Goal: Task Accomplishment & Management: Complete application form

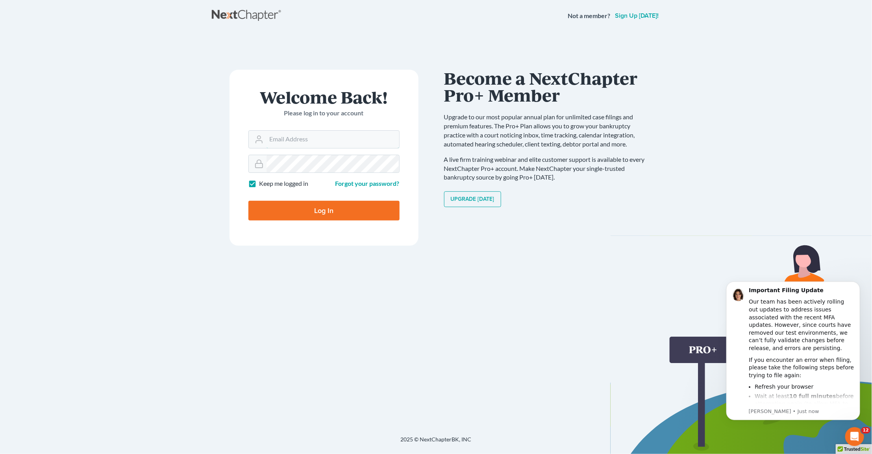
type input "[PERSON_NAME][EMAIL_ADDRESS][DOMAIN_NAME]"
click at [309, 205] on input "Log In" at bounding box center [323, 211] width 151 height 20
type input "Thinking..."
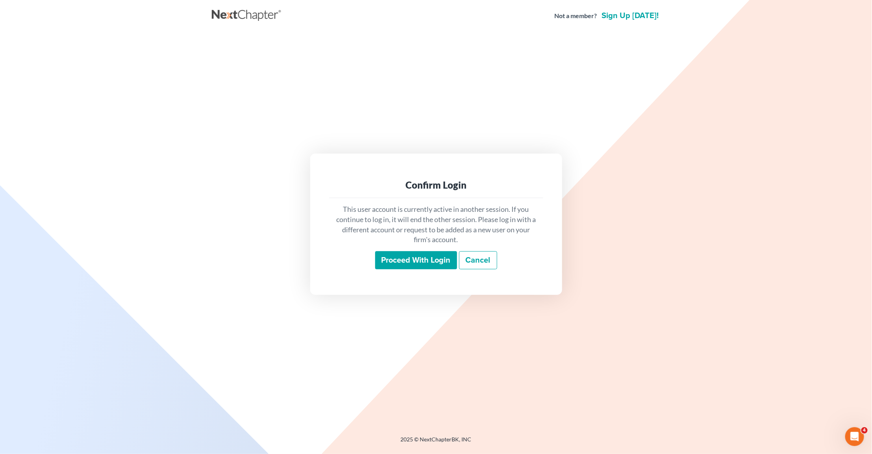
click at [411, 264] on input "Proceed with login" at bounding box center [416, 260] width 82 height 18
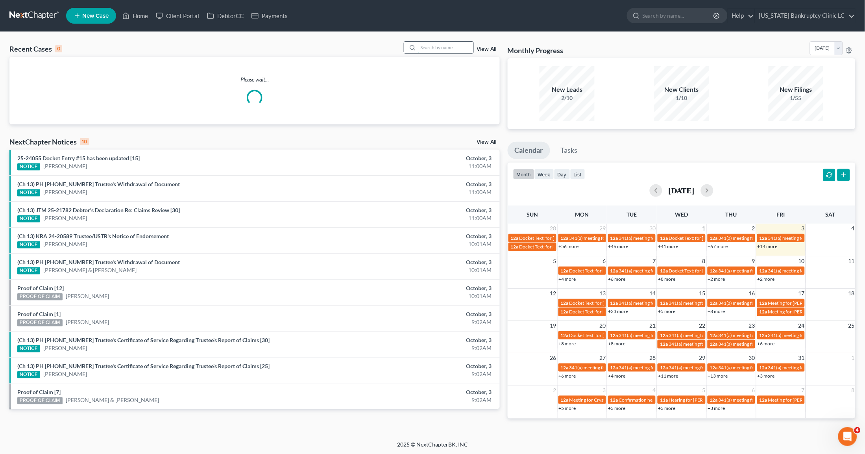
click at [434, 42] on input "search" at bounding box center [445, 47] width 55 height 11
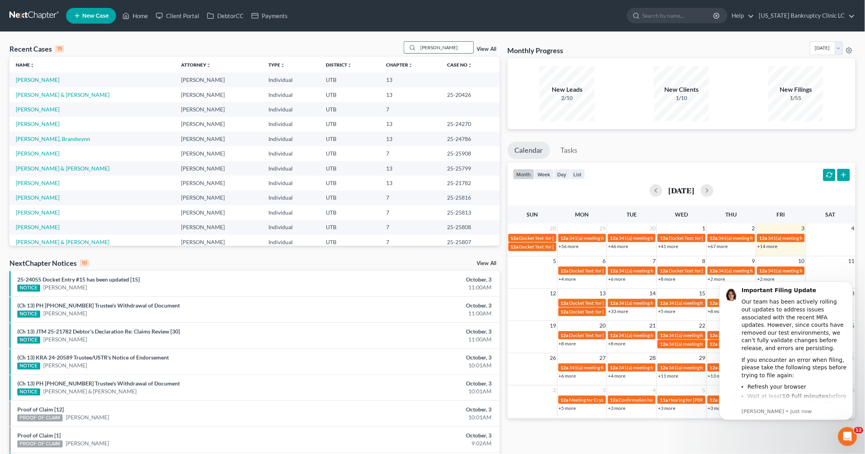
type input "[PERSON_NAME]"
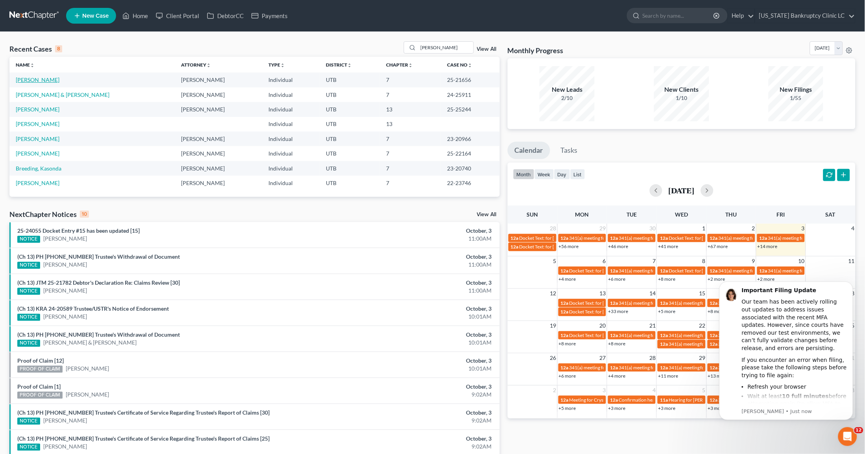
drag, startPoint x: 33, startPoint y: 81, endPoint x: 63, endPoint y: 134, distance: 61.2
click at [33, 81] on link "[PERSON_NAME]" at bounding box center [38, 79] width 44 height 7
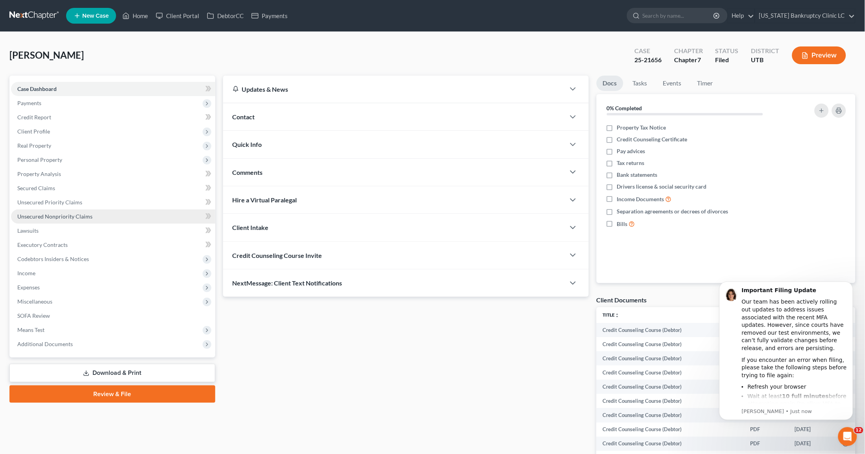
click at [83, 213] on span "Unsecured Nonpriority Claims" at bounding box center [54, 216] width 75 height 7
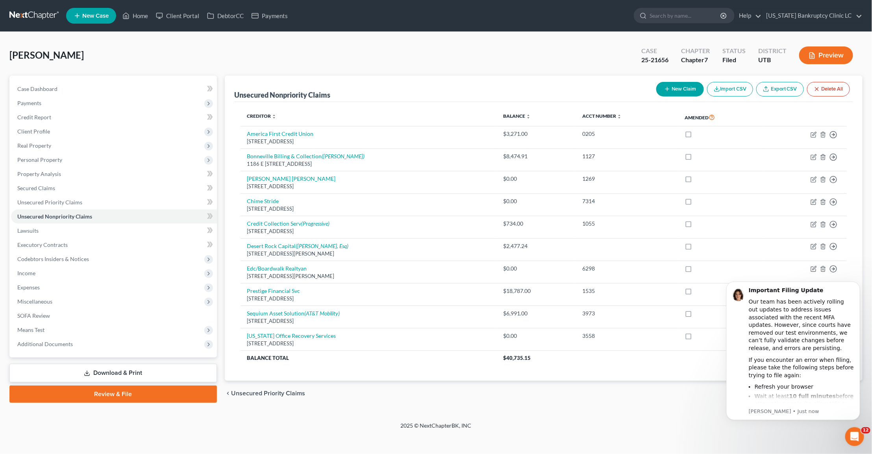
click at [678, 89] on button "New Claim" at bounding box center [680, 89] width 48 height 15
select select "0"
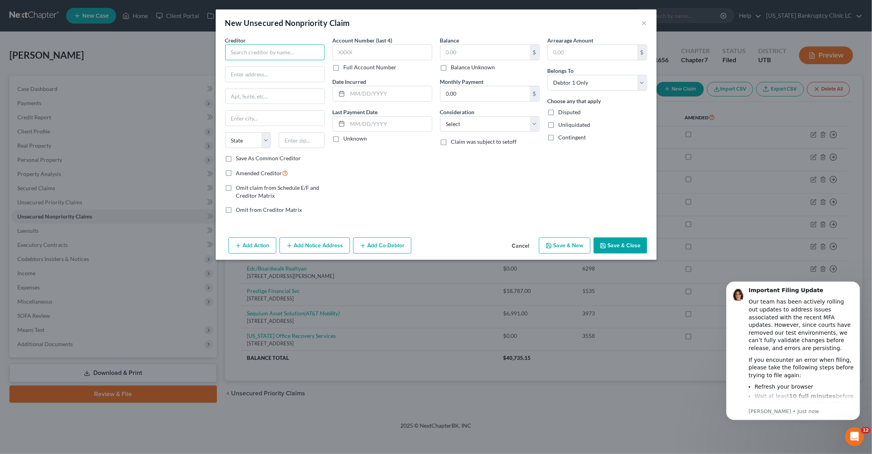
click at [259, 50] on input "text" at bounding box center [275, 52] width 100 height 16
click at [257, 68] on div "Mr. Money/Money 4 You" at bounding box center [272, 66] width 82 height 8
type input "Mr. Money/Money 4 You"
type input "4876 S. 1900 W."
type input "Roy"
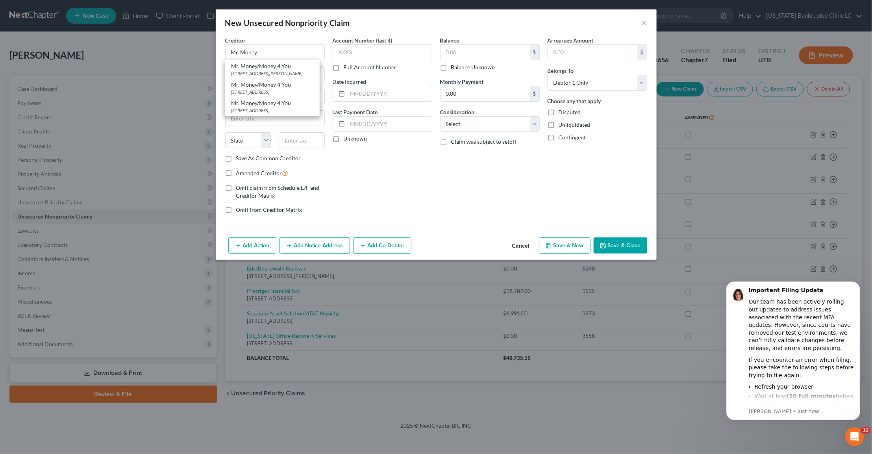
select select "46"
type input "84067"
click at [236, 173] on label "Amended Creditor" at bounding box center [262, 172] width 52 height 9
click at [239, 173] on input "Amended Creditor" at bounding box center [241, 170] width 5 height 5
checkbox input "true"
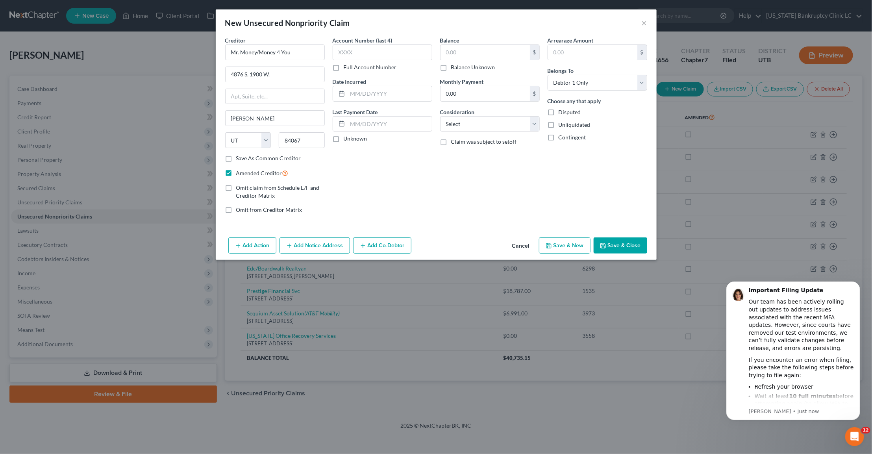
click at [616, 245] on button "Save & Close" at bounding box center [620, 245] width 54 height 17
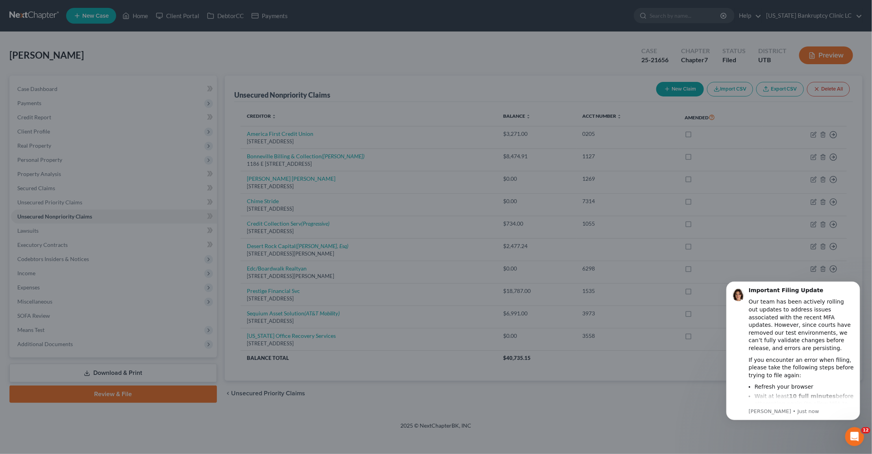
type input "0.00"
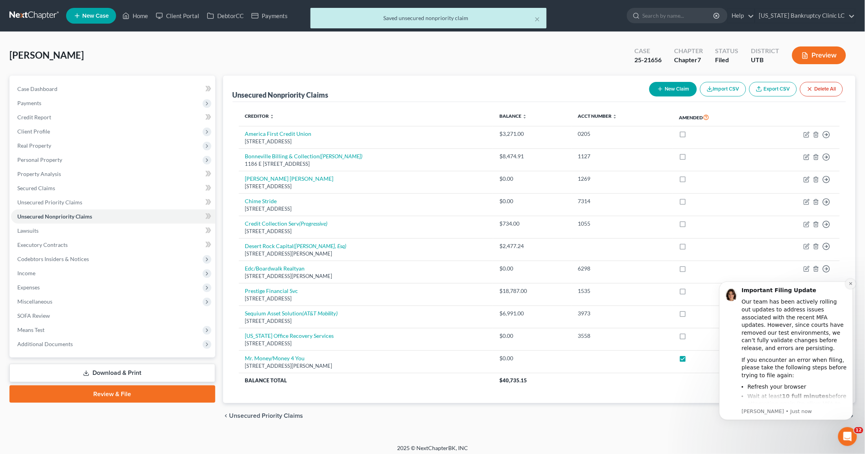
click at [849, 284] on icon "Dismiss notification" at bounding box center [850, 283] width 4 height 4
click at [88, 394] on link "Review & File" at bounding box center [112, 393] width 206 height 17
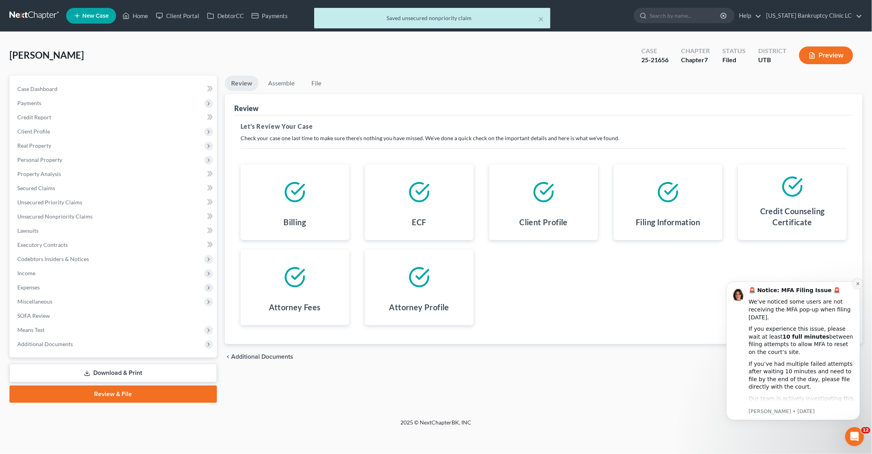
click at [857, 281] on icon "Dismiss notification" at bounding box center [857, 283] width 4 height 4
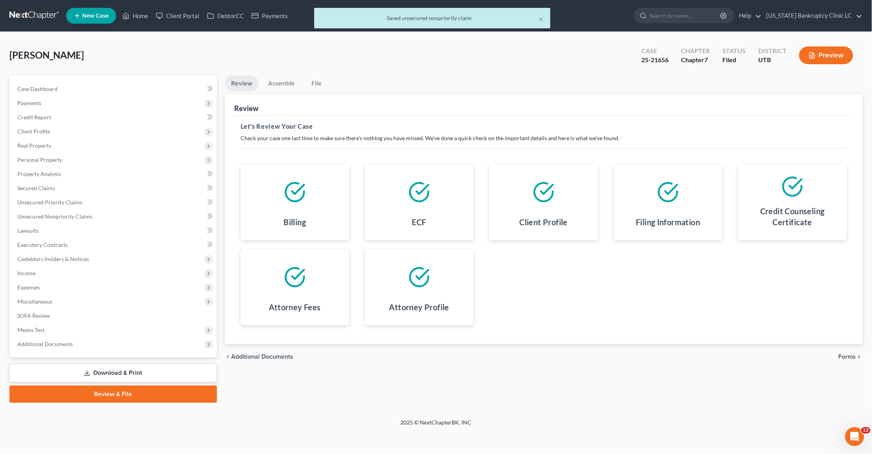
click at [849, 357] on span "Forms" at bounding box center [847, 356] width 18 height 6
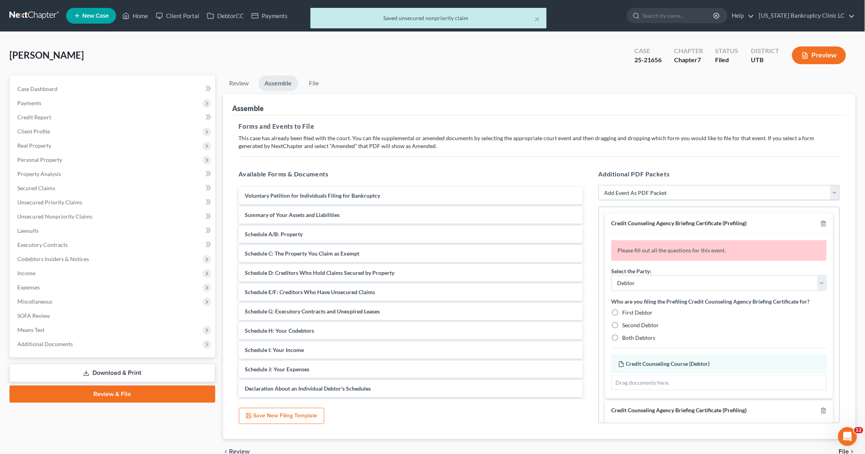
click at [673, 192] on select "Add Event As PDF Packet Affidavit/Declaration Amended Document Amended Schedule…" at bounding box center [719, 193] width 241 height 16
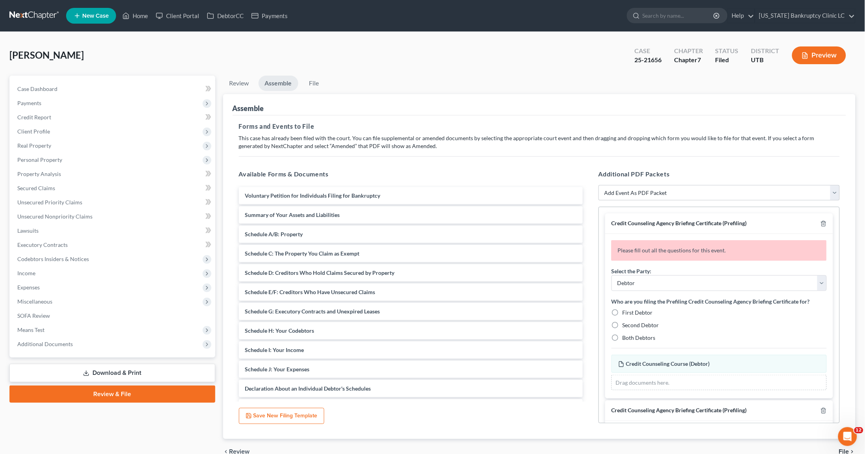
click at [508, 172] on h5 "Available Forms & Documents" at bounding box center [411, 173] width 344 height 9
drag, startPoint x: 632, startPoint y: 190, endPoint x: 636, endPoint y: 196, distance: 6.5
click at [632, 190] on select "Add Event As PDF Packet Affidavit/Declaration Amended Document Amended Schedule…" at bounding box center [719, 193] width 241 height 16
drag, startPoint x: 648, startPoint y: 159, endPoint x: 700, endPoint y: 169, distance: 52.9
click at [648, 159] on div "Forms and Events to File Select which forms you want to file merged with the pe…" at bounding box center [540, 277] width 614 height 324
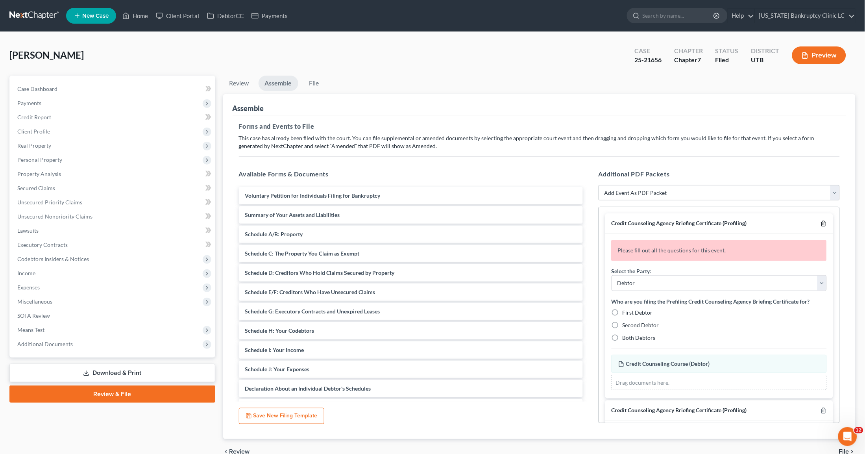
click at [822, 222] on icon "button" at bounding box center [824, 223] width 4 height 5
click at [822, 408] on icon "button" at bounding box center [824, 410] width 4 height 5
click at [822, 222] on icon "button" at bounding box center [824, 223] width 4 height 5
click at [822, 408] on icon "button" at bounding box center [824, 410] width 4 height 5
click at [822, 222] on icon "button" at bounding box center [824, 223] width 4 height 5
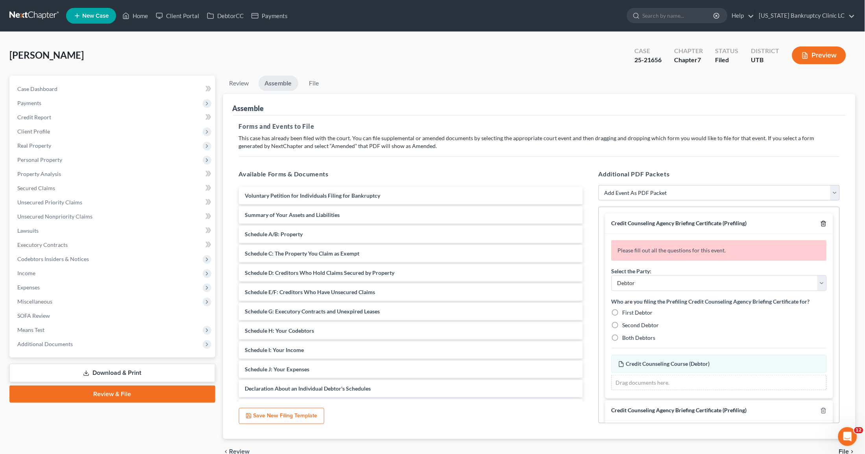
click at [822, 222] on icon "button" at bounding box center [824, 223] width 4 height 5
click at [822, 408] on icon "button" at bounding box center [824, 410] width 4 height 5
click at [822, 222] on icon "button" at bounding box center [824, 223] width 4 height 5
click at [822, 408] on icon "button" at bounding box center [824, 410] width 4 height 5
click at [819, 222] on div at bounding box center [821, 223] width 9 height 7
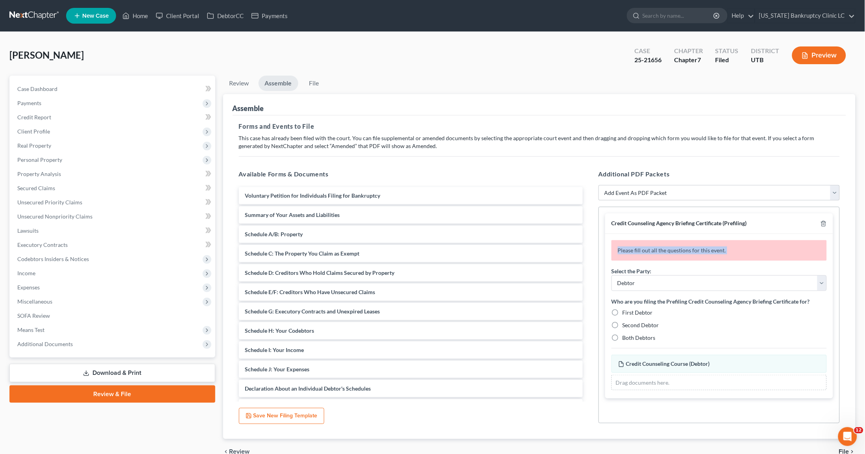
click at [819, 222] on div at bounding box center [821, 223] width 9 height 7
click at [822, 223] on icon "button" at bounding box center [824, 223] width 4 height 5
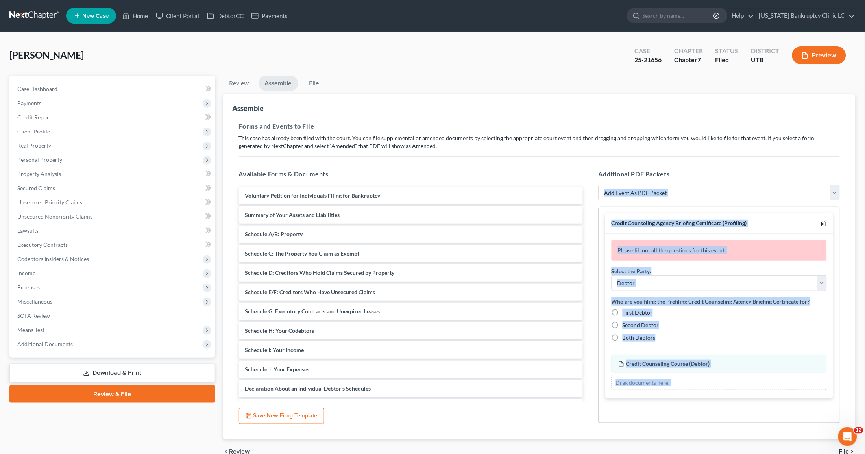
click at [822, 223] on div "Credit Counseling Agency Briefing Certificate (Prefiling) Please fill out all t…" at bounding box center [719, 315] width 241 height 216
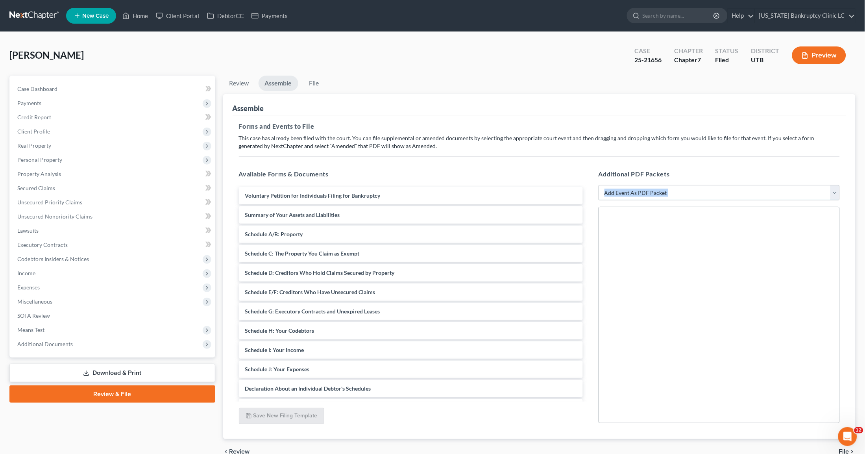
click at [762, 193] on select "Add Event As PDF Packet Affidavit/Declaration Amended Document Amended Schedule…" at bounding box center [719, 193] width 241 height 16
select select "2"
click at [599, 185] on select "Add Event As PDF Packet Affidavit/Declaration Amended Document Amended Schedule…" at bounding box center [719, 193] width 241 height 16
select select
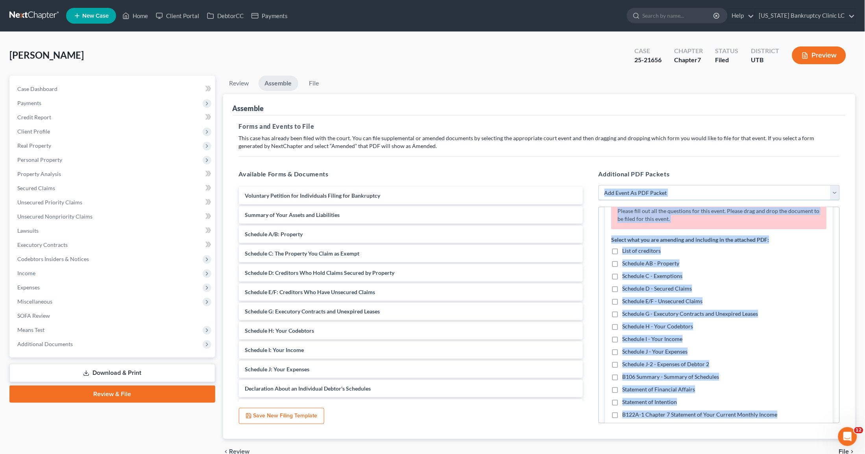
scroll to position [44, 0]
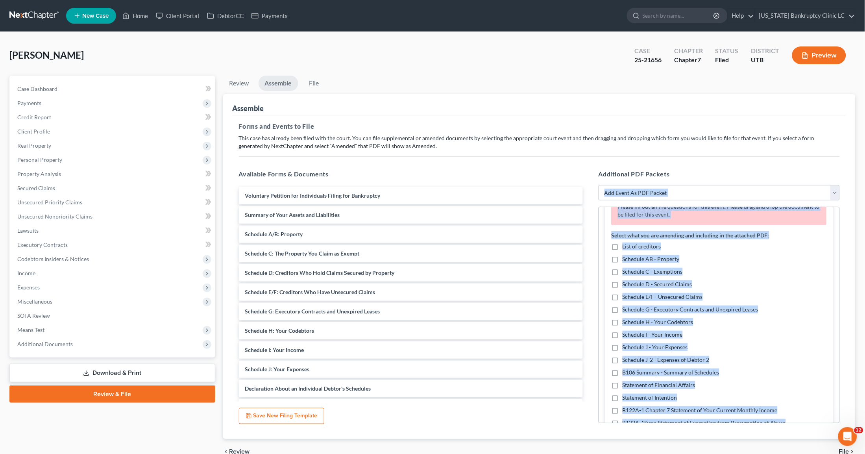
click at [750, 279] on div "List of creditors Schedule AB - Property Schedule C - Exemptions Schedule D - S…" at bounding box center [719, 346] width 215 height 209
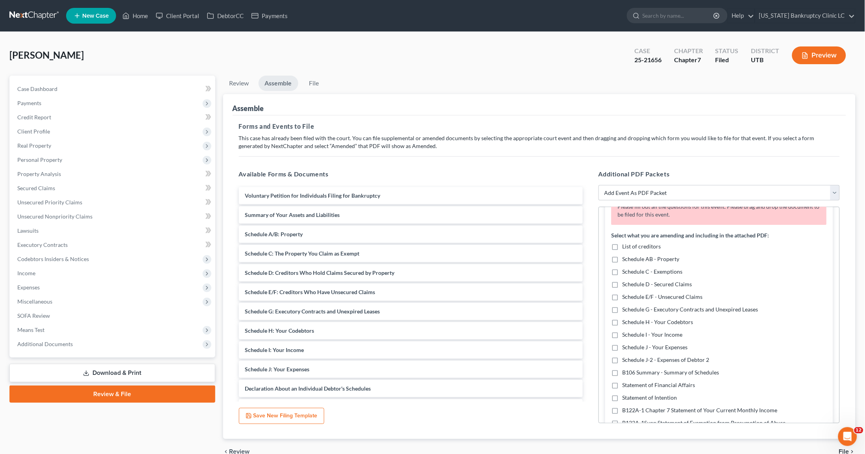
click at [623, 296] on label "Schedule E/F - Unsecured Claims" at bounding box center [663, 297] width 80 height 8
click at [626, 296] on input "Schedule E/F - Unsecured Claims" at bounding box center [628, 295] width 5 height 5
checkbox input "true"
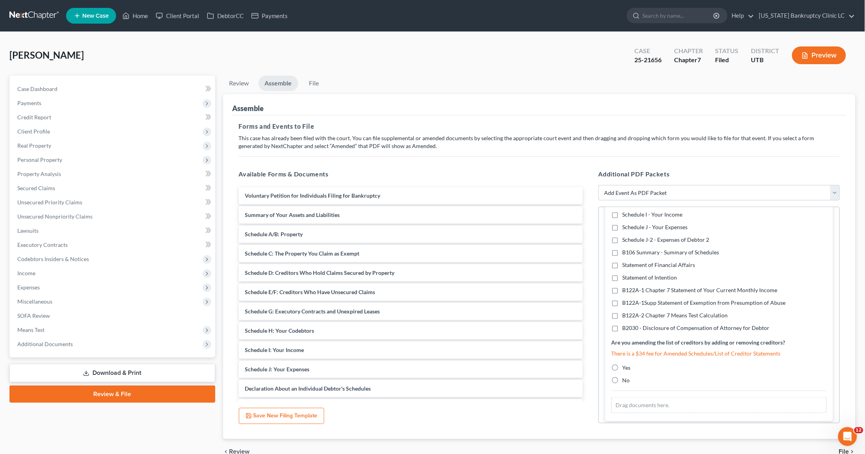
scroll to position [168, 0]
click at [623, 361] on label "Yes" at bounding box center [627, 364] width 8 height 8
click at [626, 361] on input "Yes" at bounding box center [628, 362] width 5 height 5
radio input "true"
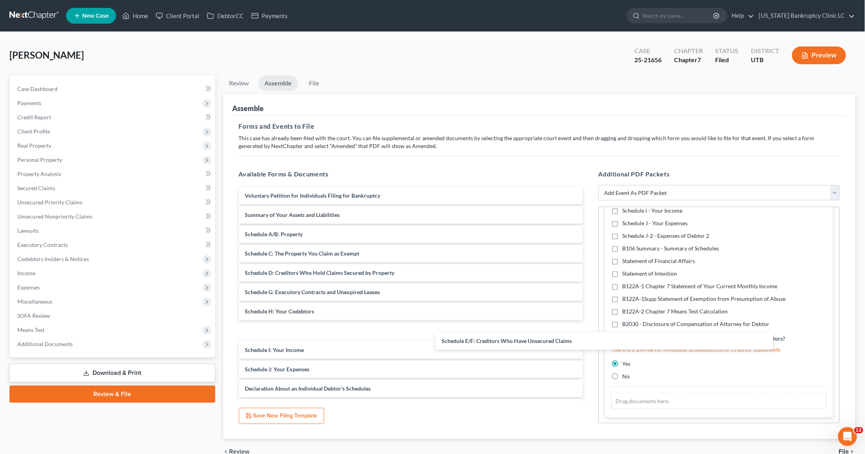
drag, startPoint x: 308, startPoint y: 290, endPoint x: 662, endPoint y: 363, distance: 361.3
click at [589, 362] on div "Schedule E/F: Creditors Who Have Unsecured Claims Voluntary Petition for Indivi…" at bounding box center [411, 456] width 357 height 538
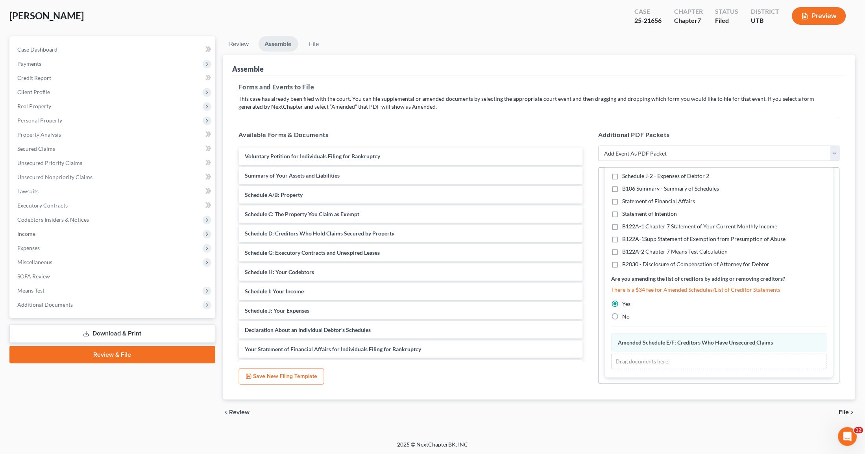
scroll to position [40, 0]
click at [848, 410] on span "File" at bounding box center [844, 411] width 10 height 6
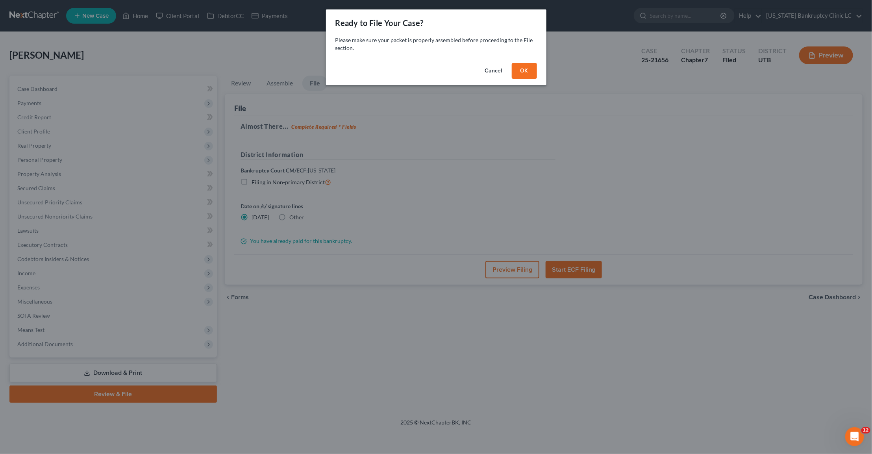
click at [525, 70] on button "OK" at bounding box center [524, 71] width 25 height 16
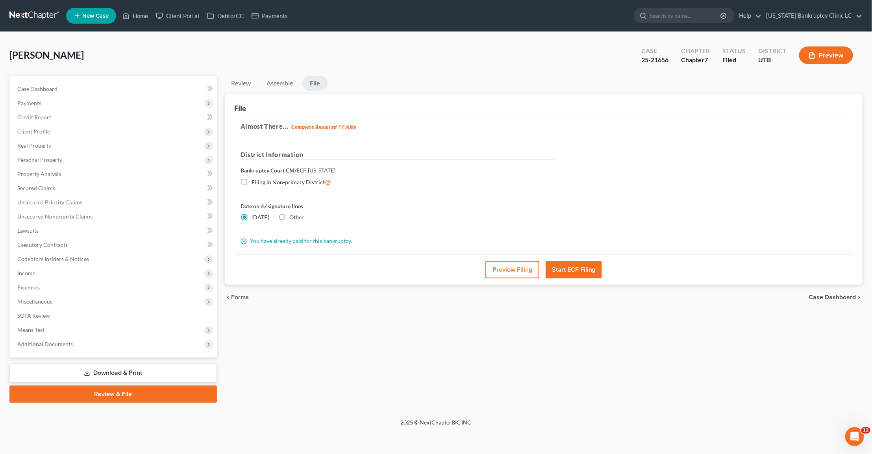
click at [570, 268] on button "Start ECF Filing" at bounding box center [573, 269] width 56 height 17
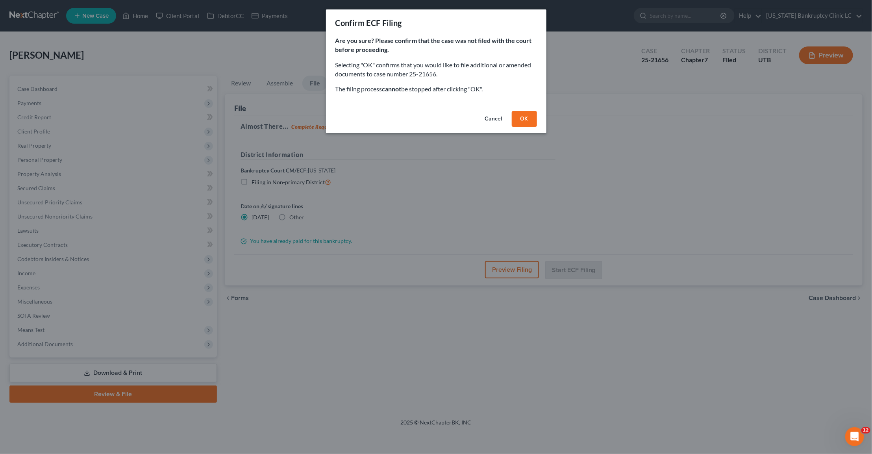
click at [519, 118] on button "OK" at bounding box center [524, 119] width 25 height 16
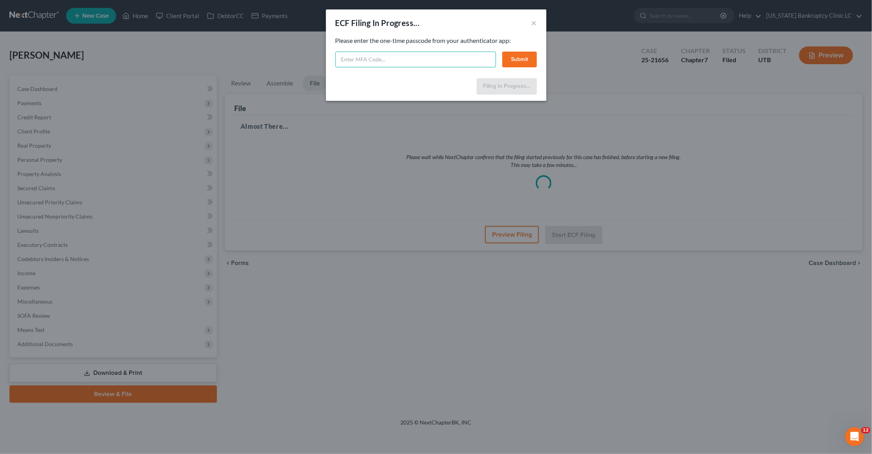
click at [442, 61] on input "text" at bounding box center [415, 60] width 161 height 16
type input "793714"
click at [523, 58] on button "Submit" at bounding box center [519, 60] width 35 height 16
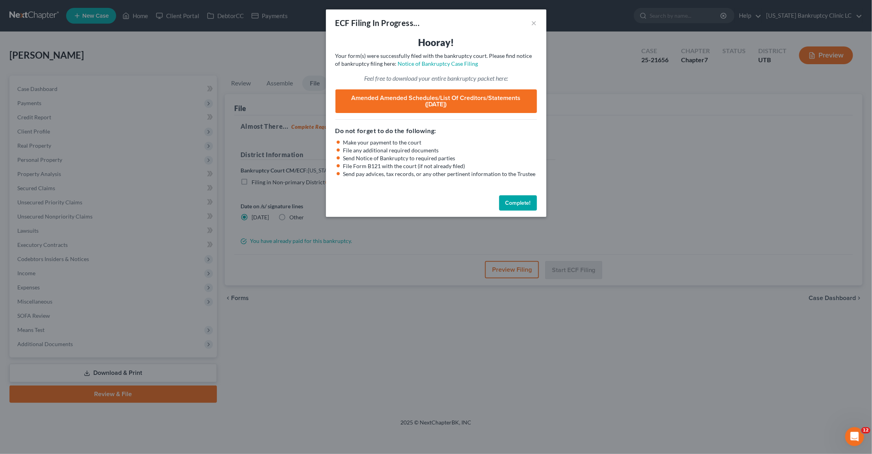
click at [524, 198] on button "Complete!" at bounding box center [518, 203] width 38 height 16
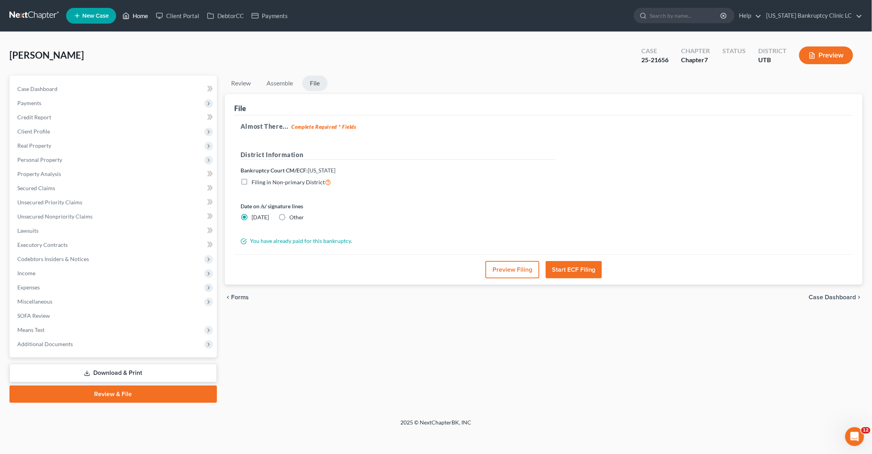
click at [129, 19] on icon at bounding box center [125, 15] width 7 height 9
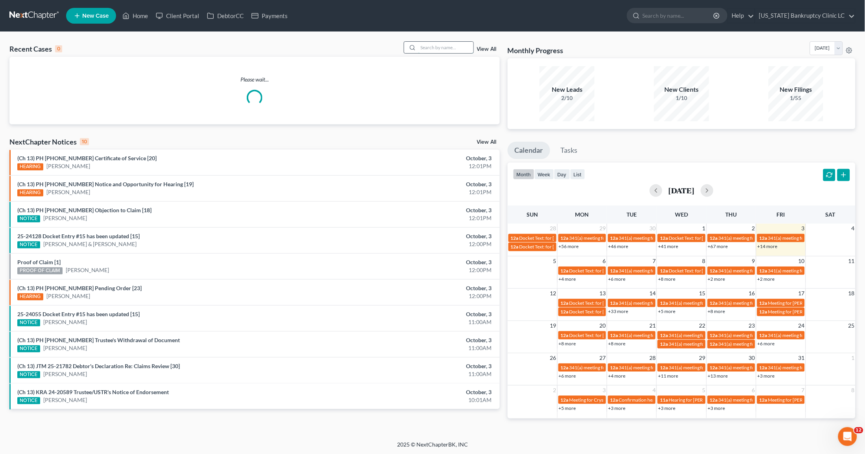
drag, startPoint x: 449, startPoint y: 46, endPoint x: 454, endPoint y: 42, distance: 6.5
click at [449, 45] on input "search" at bounding box center [445, 47] width 55 height 11
type input "wilkinson"
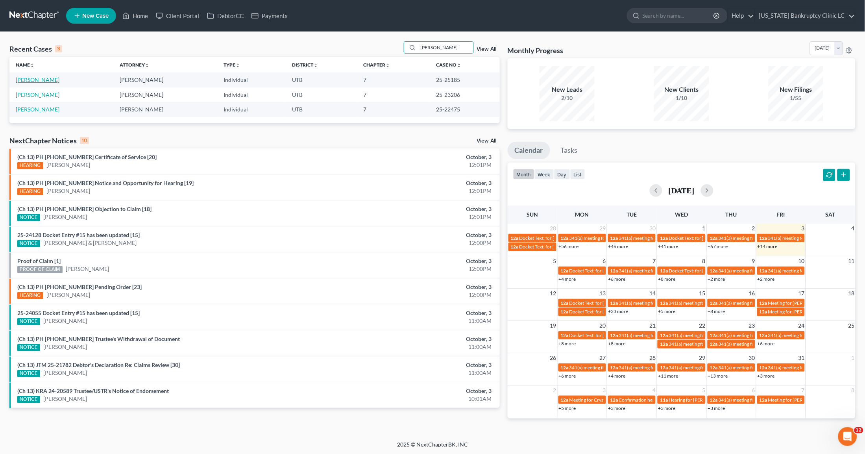
click at [33, 80] on link "[PERSON_NAME]" at bounding box center [38, 79] width 44 height 7
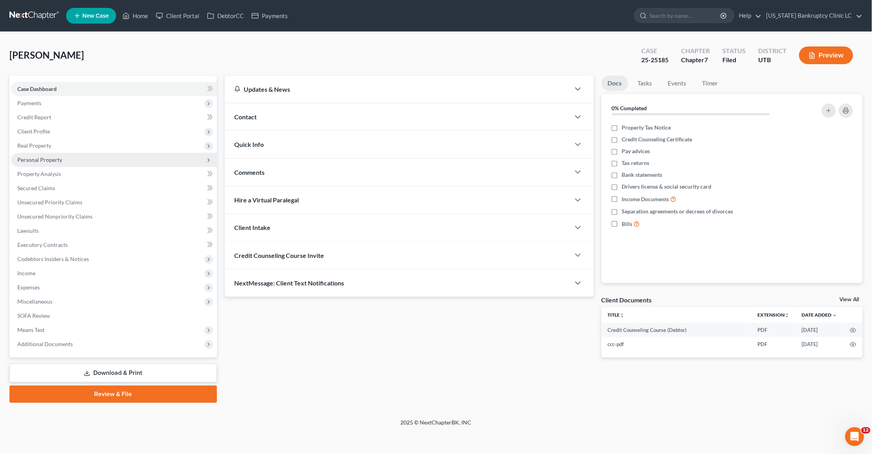
click at [55, 161] on span "Personal Property" at bounding box center [39, 159] width 45 height 7
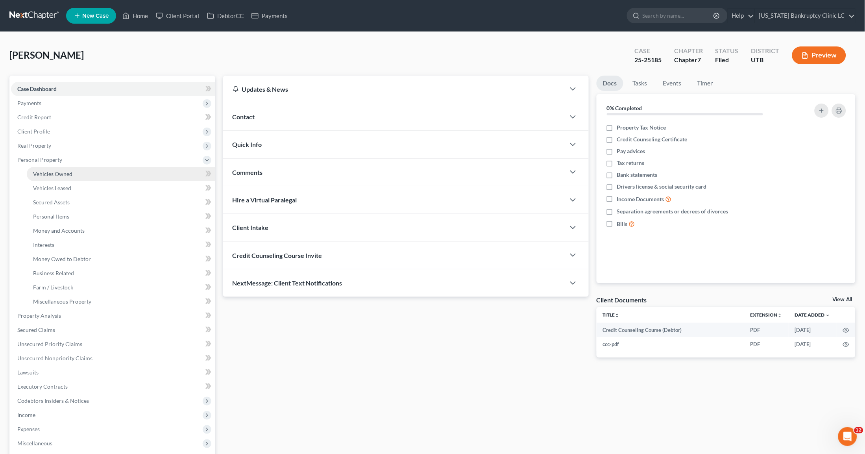
click at [58, 172] on span "Vehicles Owned" at bounding box center [52, 173] width 39 height 7
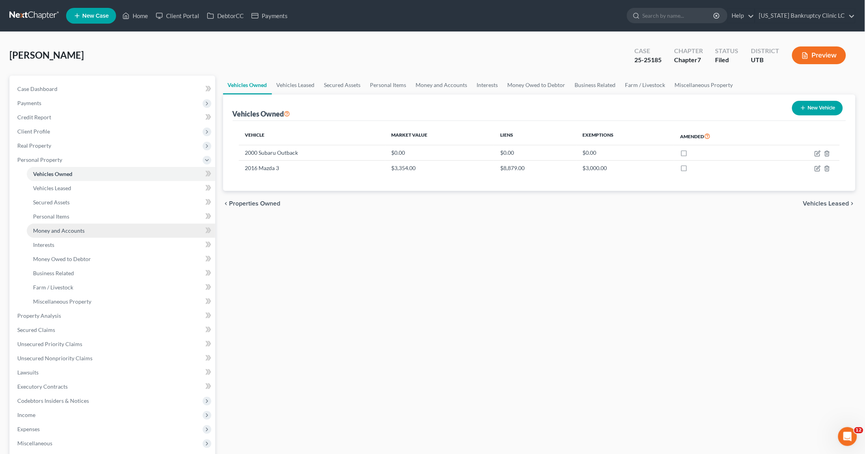
click at [71, 227] on span "Money and Accounts" at bounding box center [59, 230] width 52 height 7
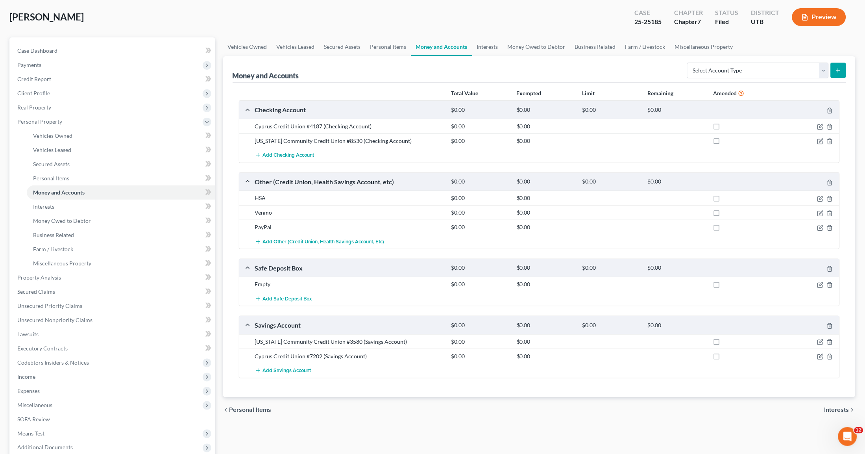
scroll to position [44, 0]
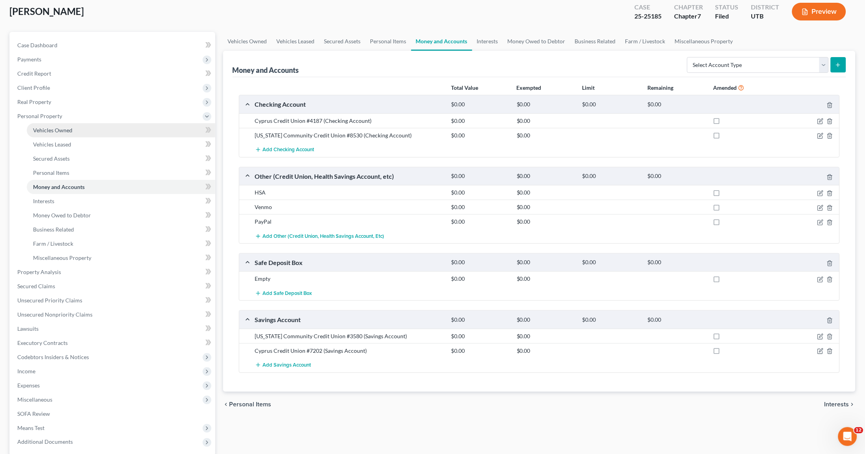
click at [56, 128] on span "Vehicles Owned" at bounding box center [52, 130] width 39 height 7
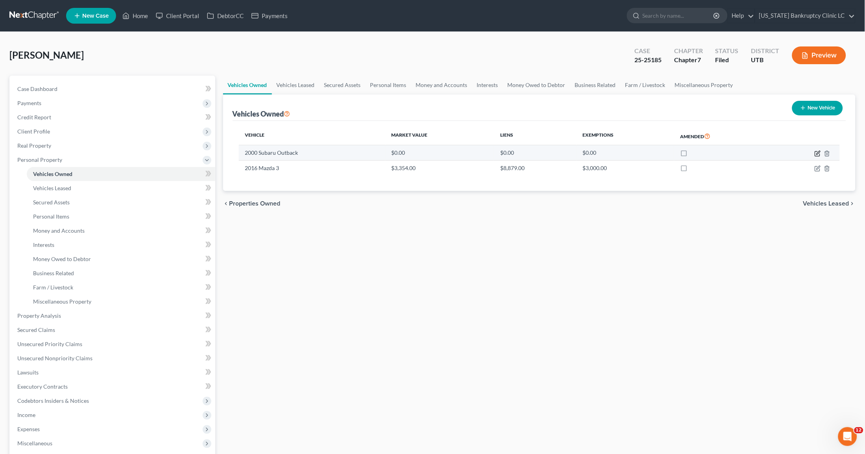
click at [817, 151] on icon "button" at bounding box center [818, 153] width 6 height 6
select select "0"
select select "26"
select select "3"
select select "0"
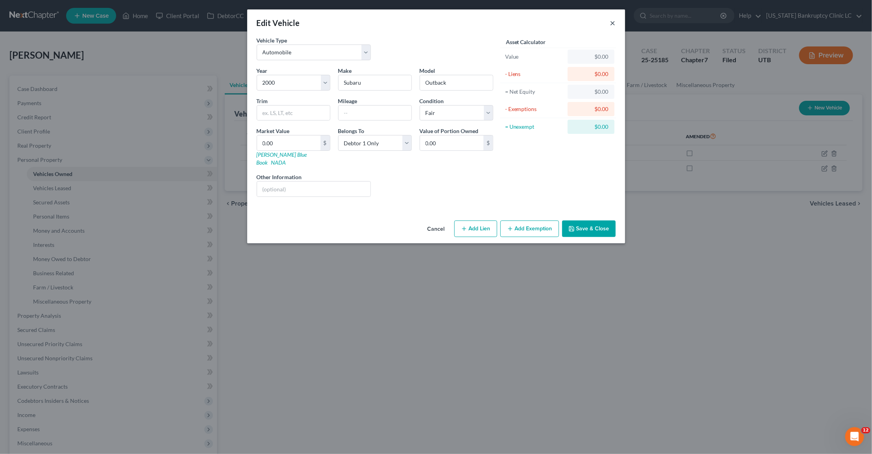
click at [615, 24] on button "×" at bounding box center [613, 22] width 6 height 9
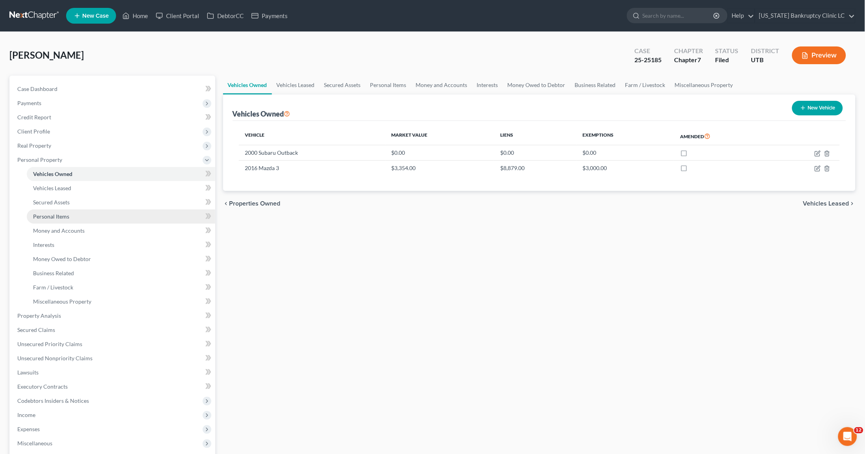
click at [92, 212] on link "Personal Items" at bounding box center [121, 216] width 189 height 14
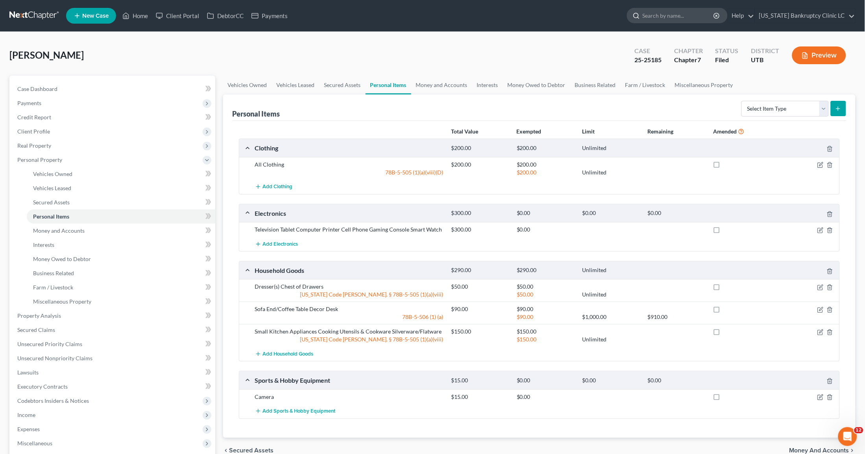
click at [708, 16] on input "search" at bounding box center [679, 15] width 72 height 15
type input "jerry"
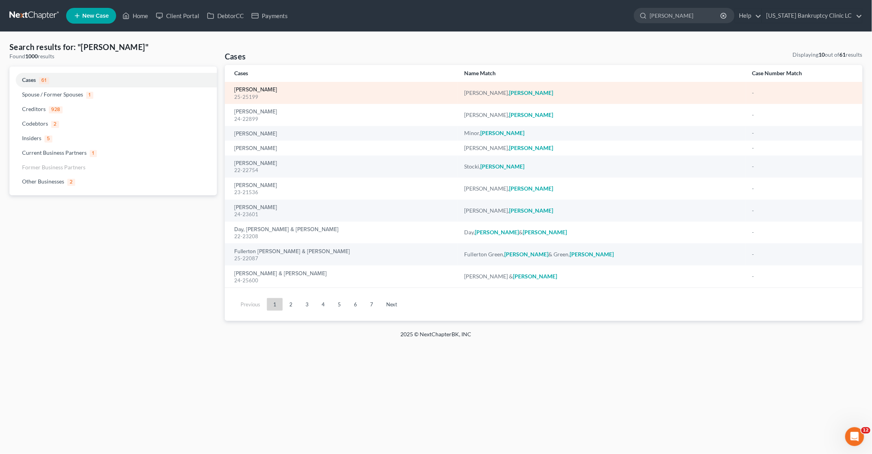
click at [263, 89] on link "[PERSON_NAME]" at bounding box center [255, 90] width 43 height 6
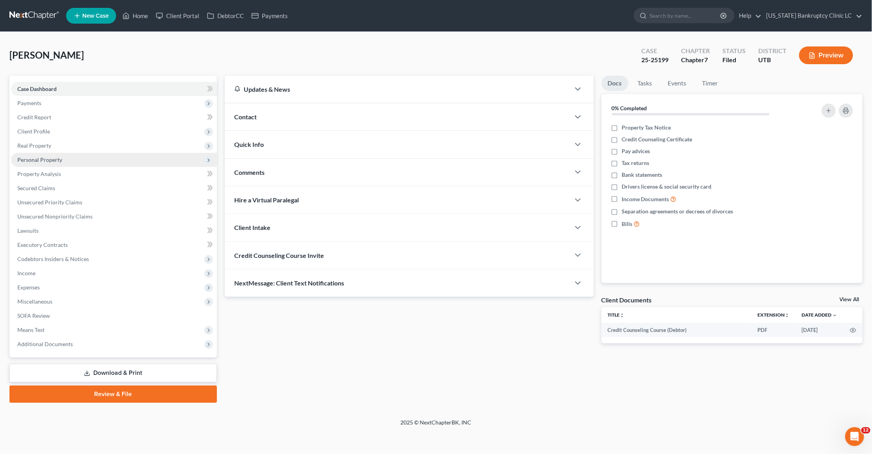
click at [87, 160] on span "Personal Property" at bounding box center [114, 160] width 206 height 14
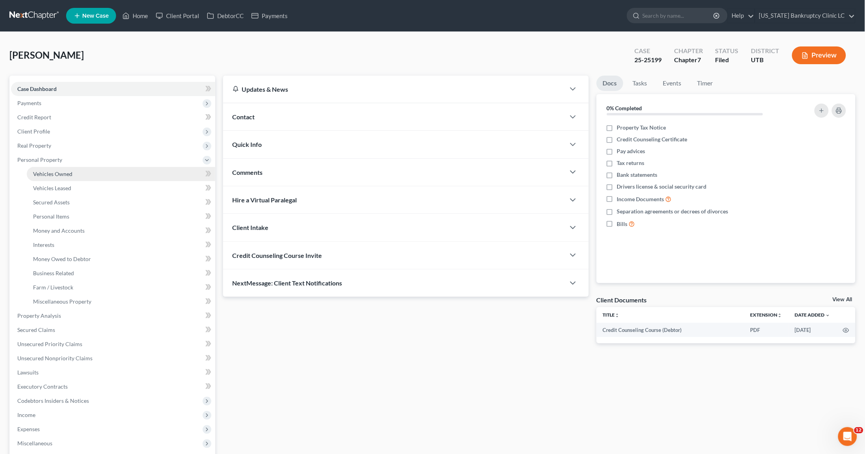
click at [83, 172] on link "Vehicles Owned" at bounding box center [121, 174] width 189 height 14
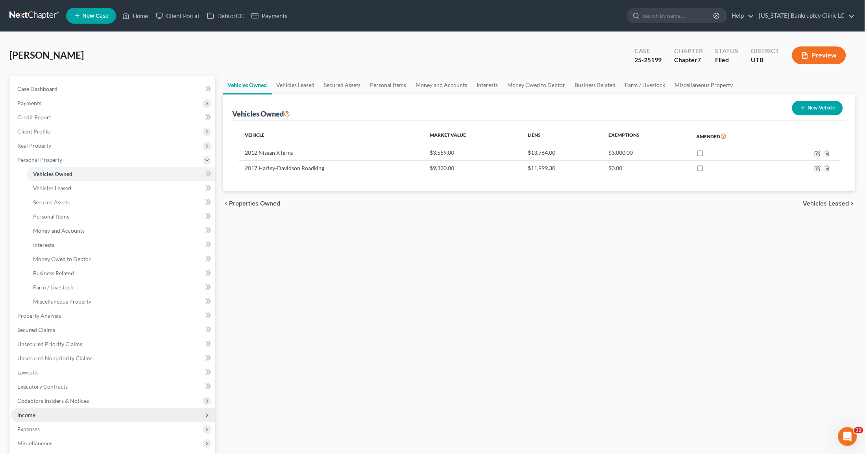
click at [54, 415] on span "Income" at bounding box center [113, 415] width 204 height 14
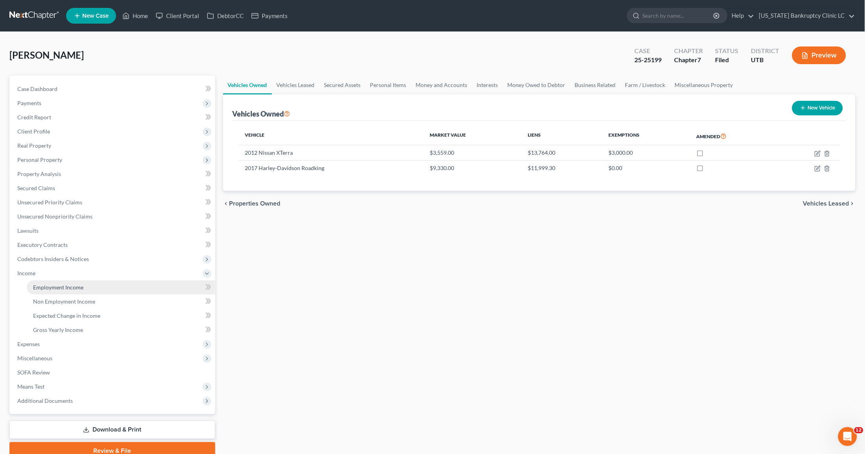
click at [63, 285] on span "Employment Income" at bounding box center [58, 287] width 50 height 7
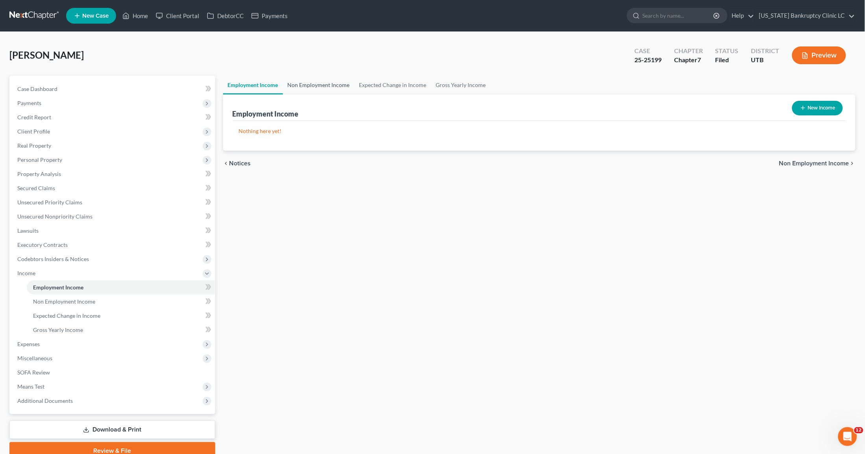
click at [335, 87] on link "Non Employment Income" at bounding box center [319, 85] width 72 height 19
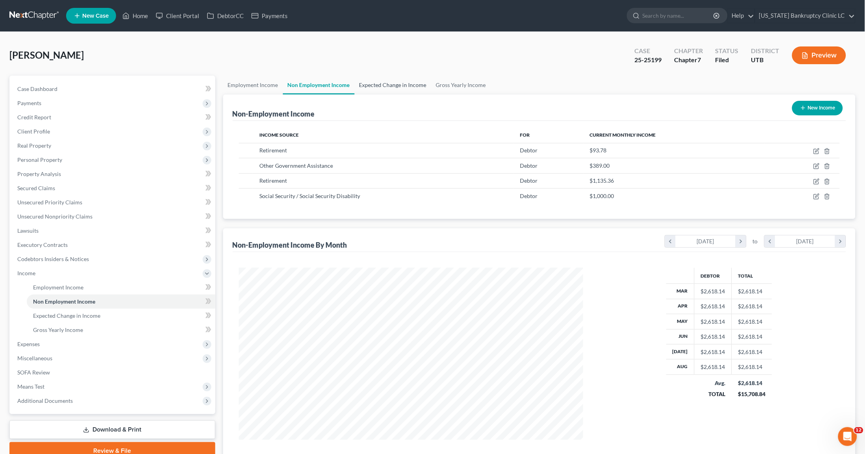
scroll to position [172, 360]
click at [140, 11] on link "Home" at bounding box center [134, 16] width 33 height 14
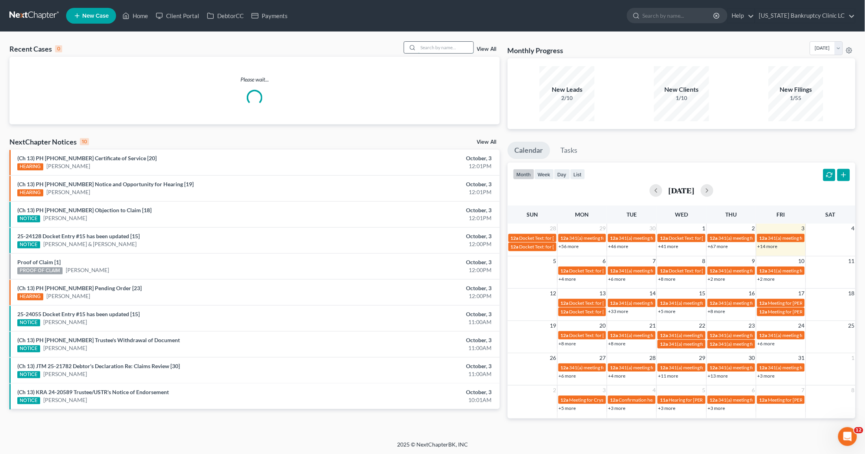
click at [432, 46] on input "search" at bounding box center [445, 47] width 55 height 11
type input "harshaw"
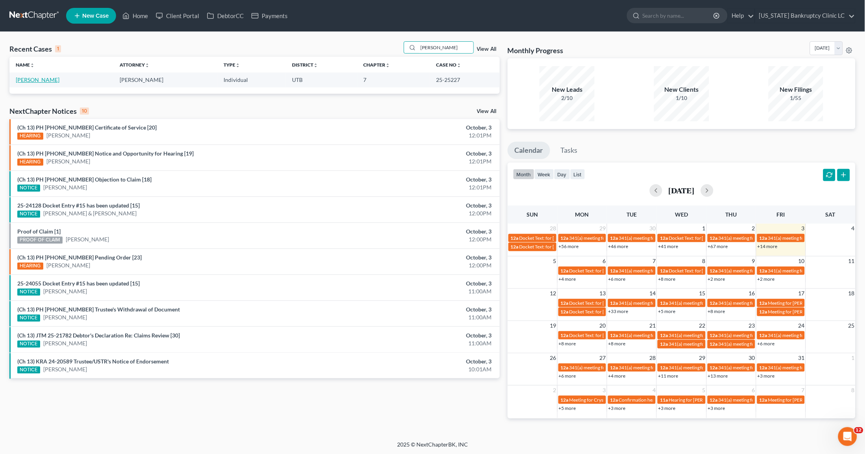
click at [42, 80] on link "[PERSON_NAME]" at bounding box center [38, 79] width 44 height 7
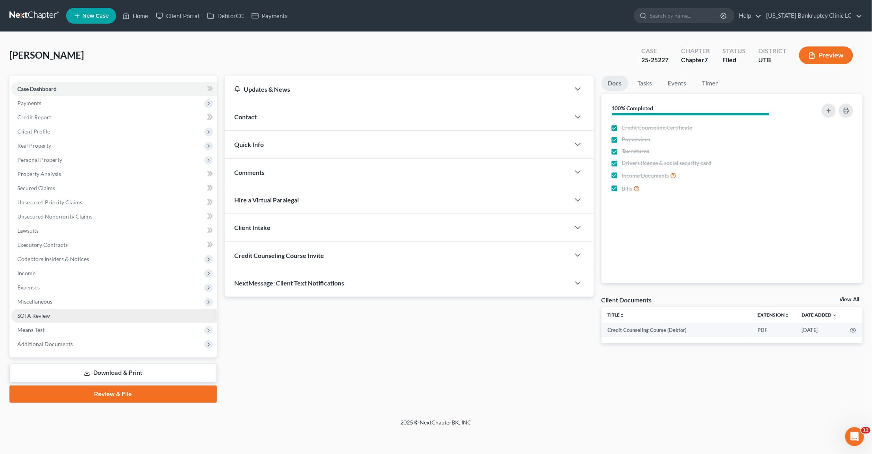
click at [37, 314] on span "SOFA Review" at bounding box center [33, 315] width 33 height 7
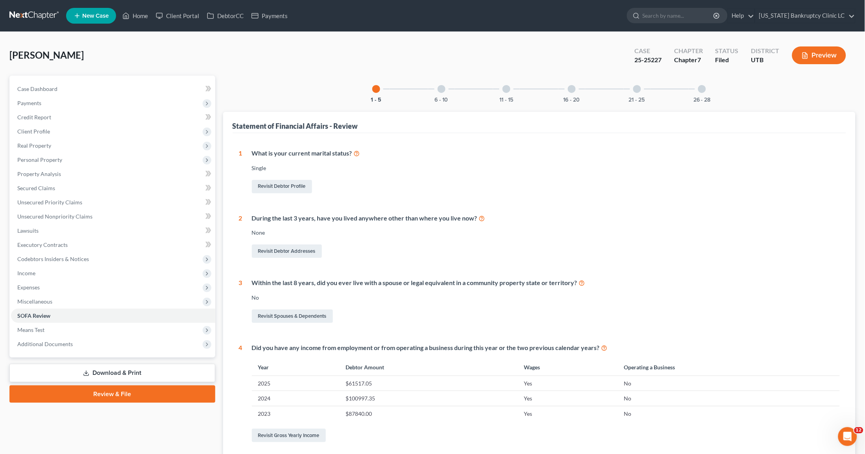
click at [438, 86] on div "6 - 10" at bounding box center [441, 89] width 27 height 27
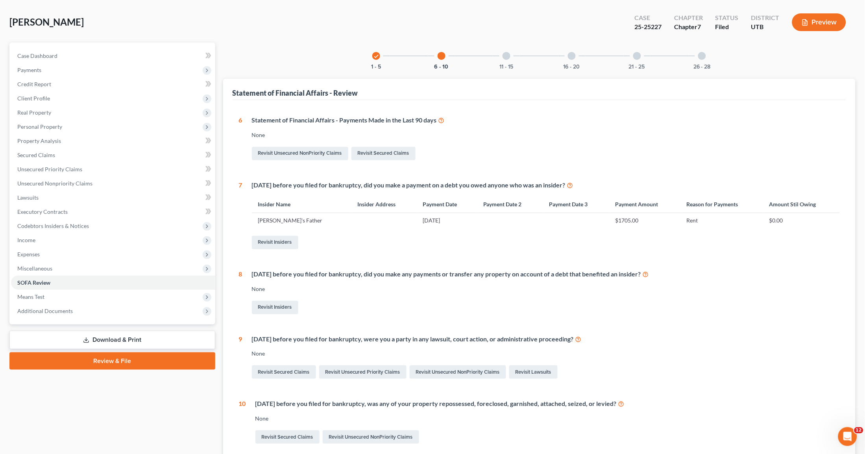
scroll to position [20, 0]
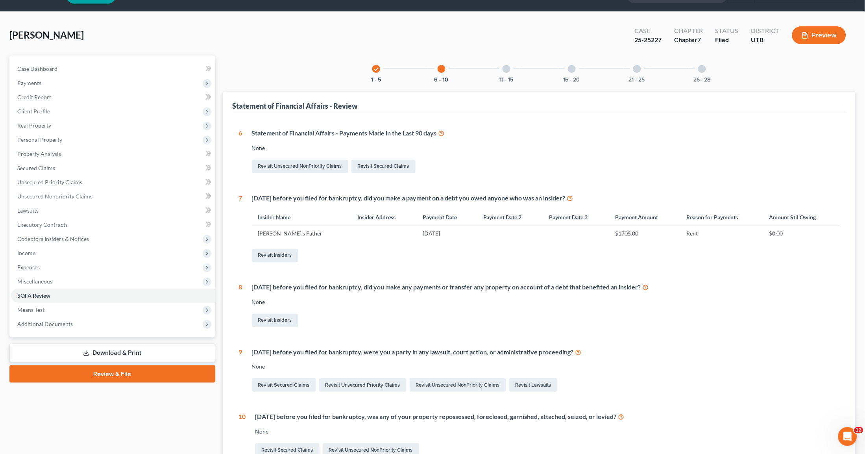
click at [506, 73] on div "11 - 15" at bounding box center [506, 68] width 27 height 27
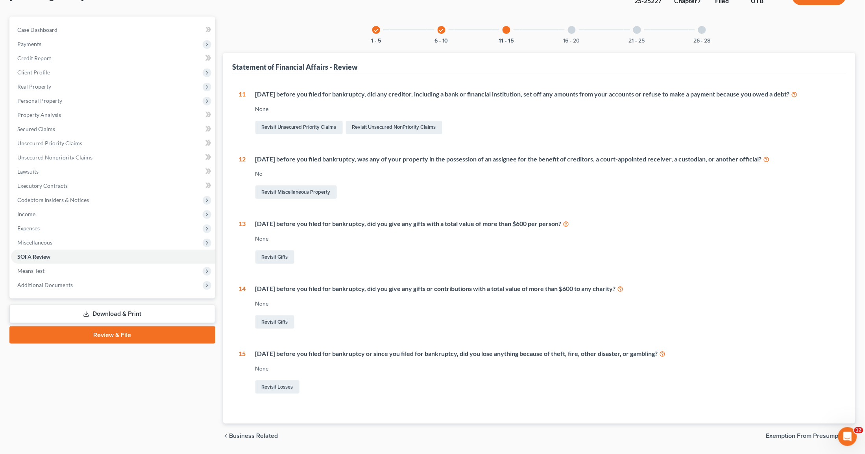
scroll to position [64, 0]
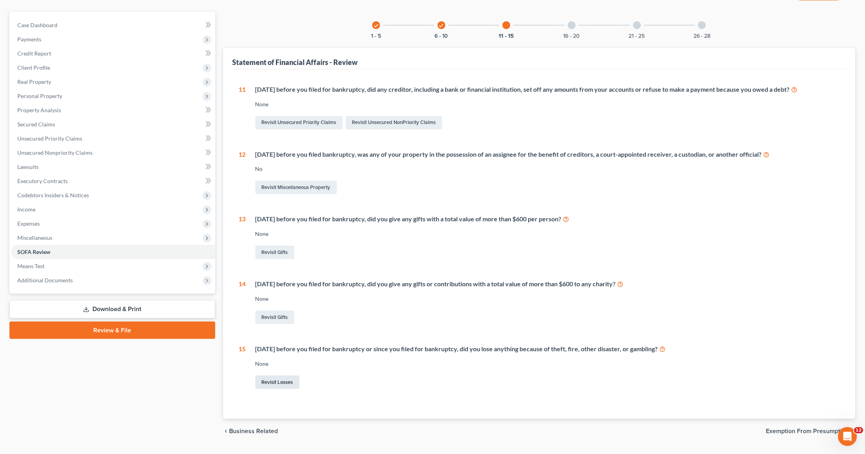
click at [288, 378] on link "Revisit Losses" at bounding box center [277, 381] width 44 height 13
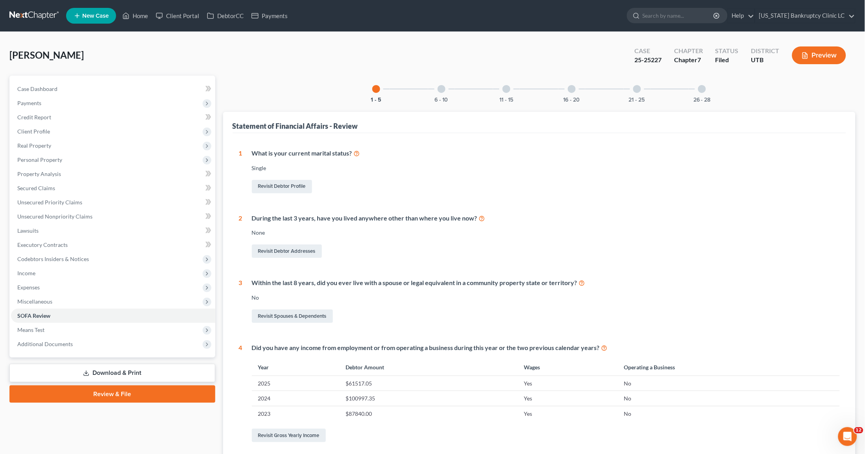
click at [501, 85] on div "11 - 15" at bounding box center [506, 89] width 27 height 27
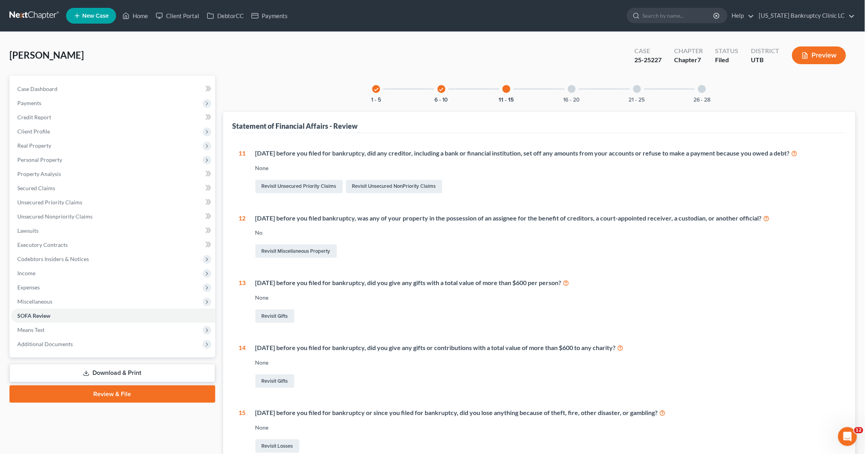
click at [571, 92] on div "16 - 20" at bounding box center [571, 89] width 27 height 27
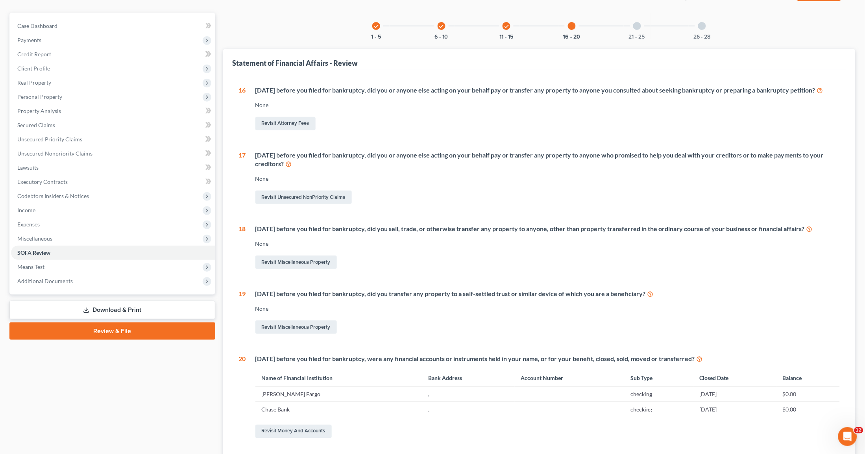
scroll to position [44, 0]
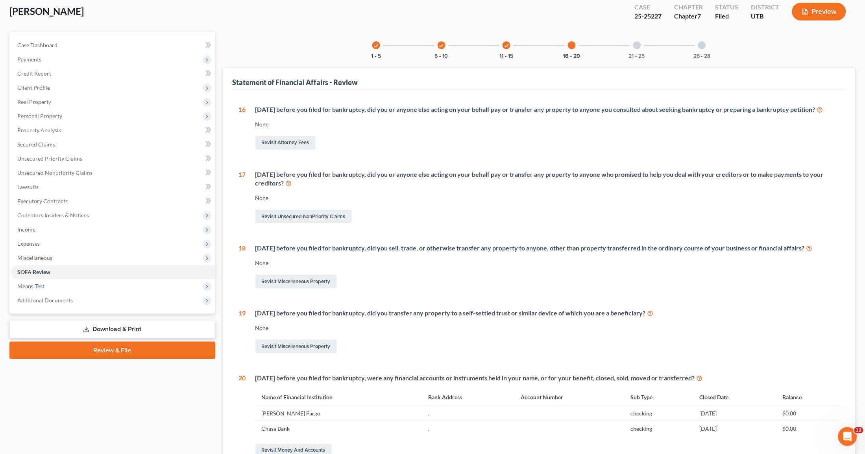
click at [510, 41] on div "check 11 - 15" at bounding box center [506, 45] width 27 height 27
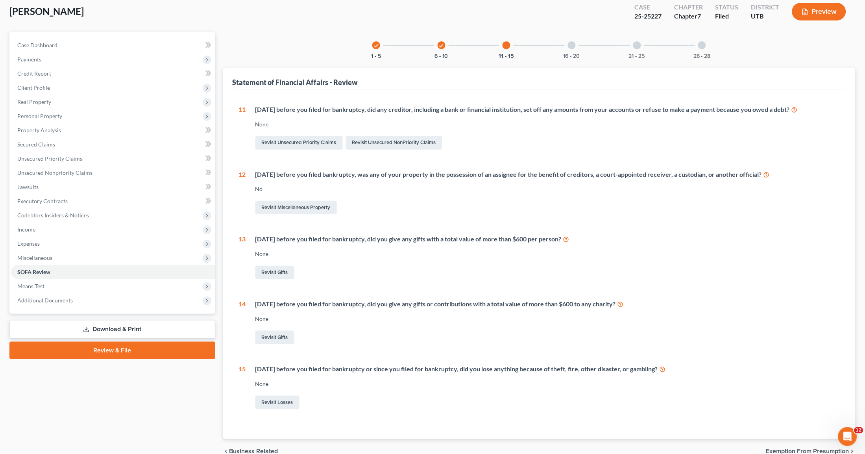
click at [283, 394] on div "Revisit Losses" at bounding box center [547, 402] width 585 height 17
click at [279, 403] on link "Revisit Losses" at bounding box center [277, 402] width 44 height 13
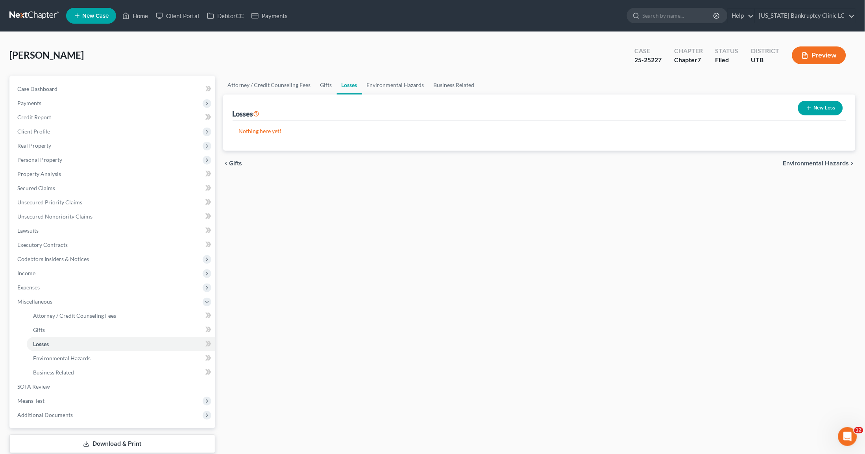
click at [813, 102] on button "New Loss" at bounding box center [820, 108] width 45 height 15
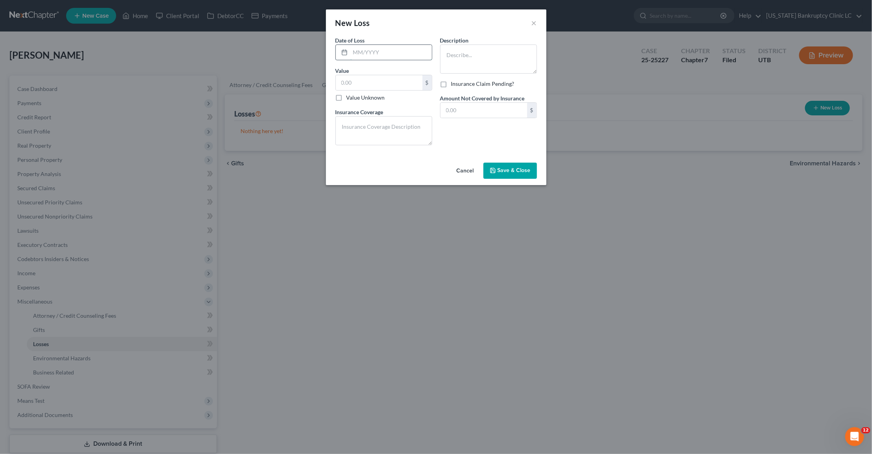
click at [377, 56] on input "text" at bounding box center [390, 52] width 81 height 15
click at [357, 89] on input "text" at bounding box center [379, 82] width 87 height 15
type input "40,000"
click at [451, 61] on textarea at bounding box center [488, 58] width 97 height 29
type textarea "Gambling Loss"
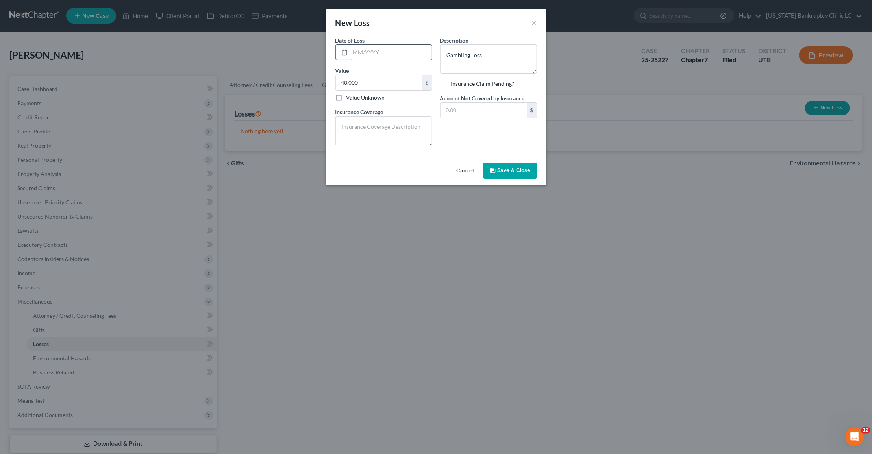
click at [372, 56] on input "text" at bounding box center [390, 52] width 81 height 15
type input "1"
type input "09/2025"
click at [506, 171] on span "Save & Close" at bounding box center [513, 170] width 33 height 7
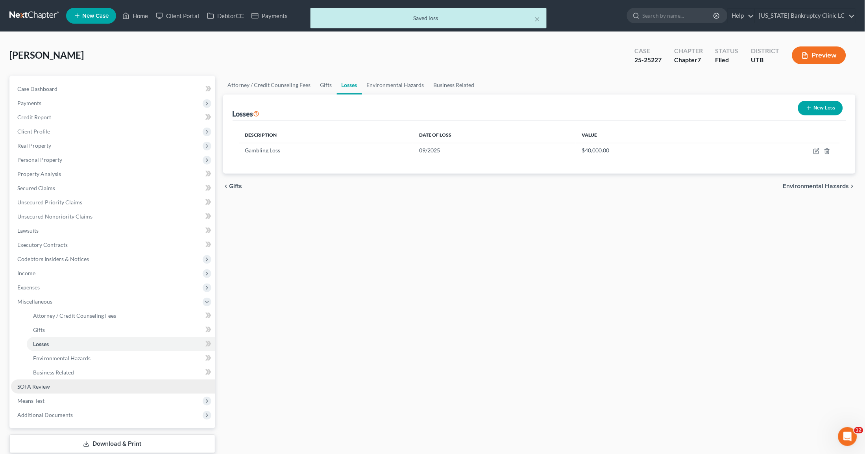
click at [42, 384] on span "SOFA Review" at bounding box center [33, 386] width 33 height 7
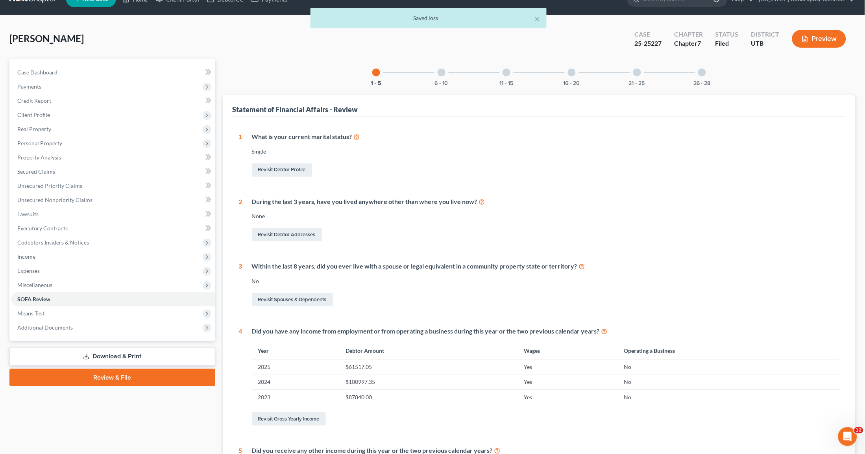
scroll to position [87, 0]
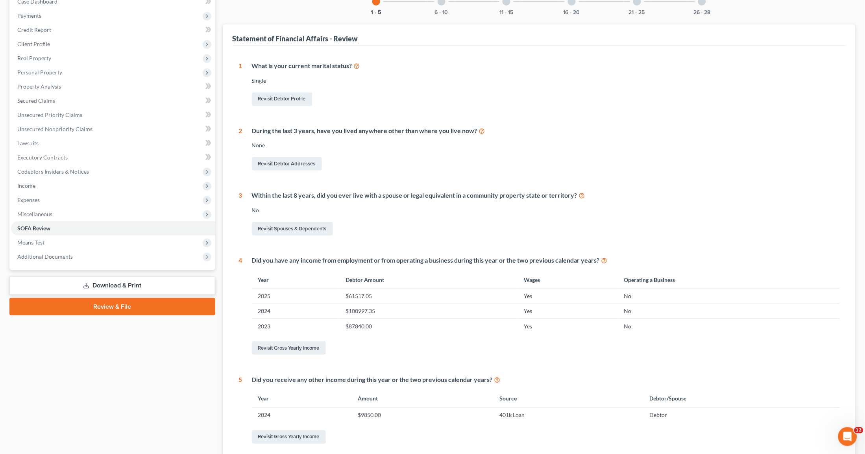
click at [124, 305] on link "Review & File" at bounding box center [112, 306] width 206 height 17
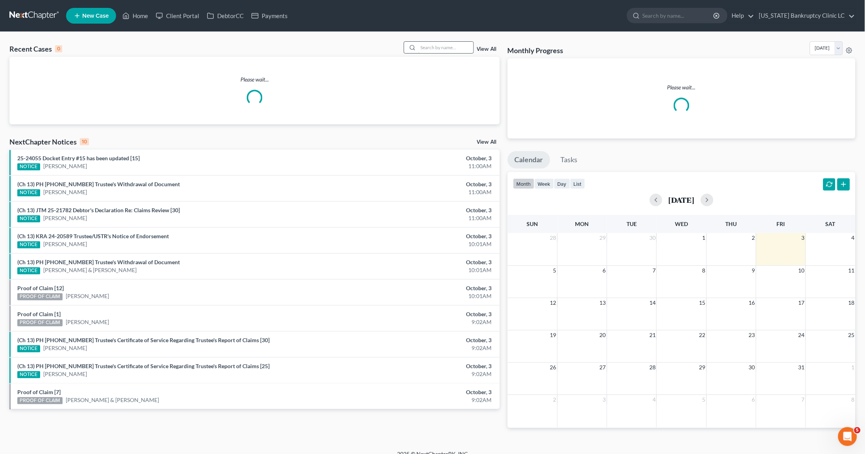
click at [433, 45] on input "search" at bounding box center [445, 47] width 55 height 11
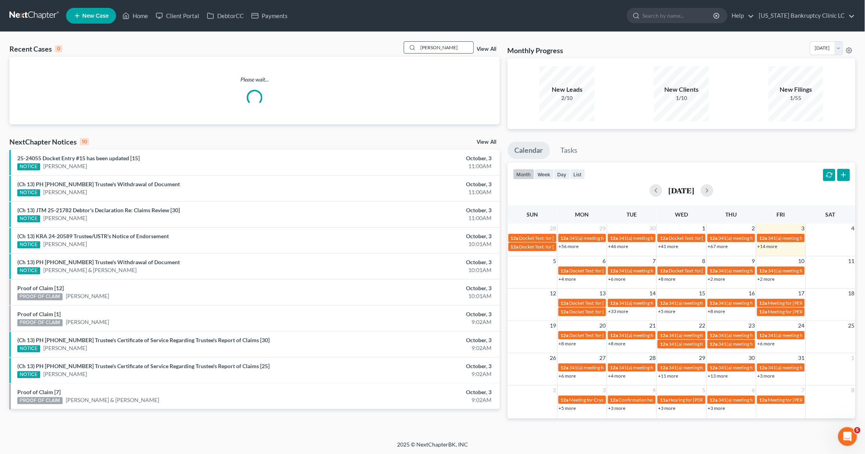
type input "[PERSON_NAME]"
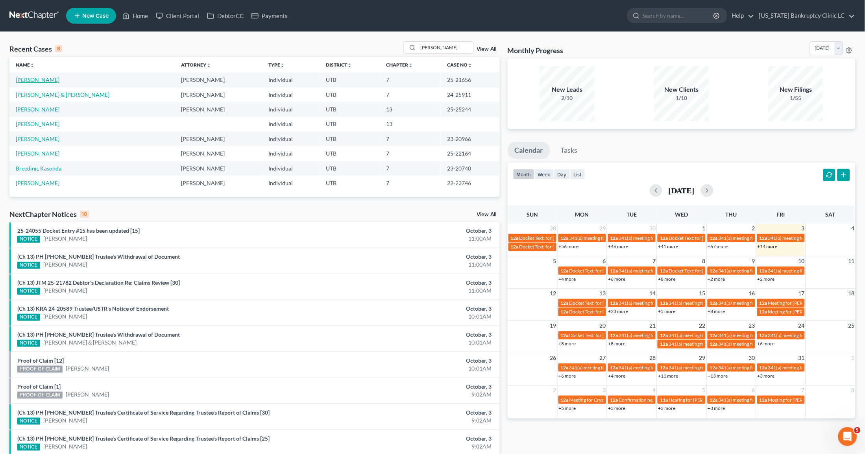
drag, startPoint x: 30, startPoint y: 79, endPoint x: 39, endPoint y: 112, distance: 33.8
click at [31, 79] on link "[PERSON_NAME]" at bounding box center [38, 79] width 44 height 7
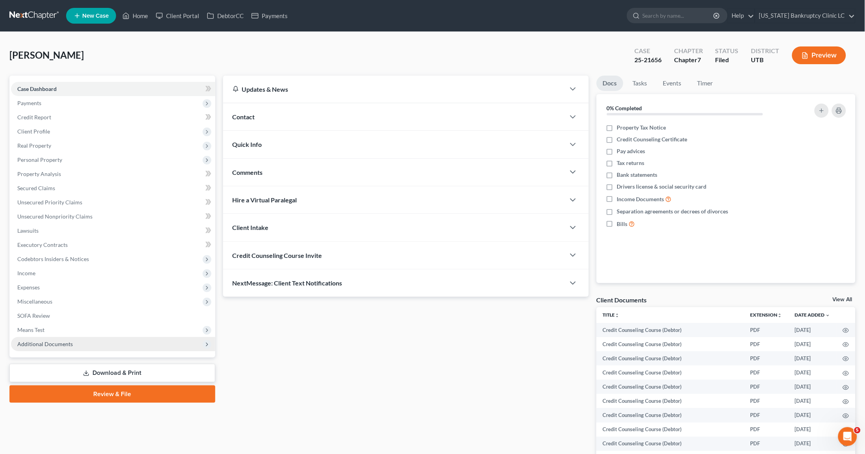
click at [45, 345] on span "Additional Documents" at bounding box center [44, 343] width 55 height 7
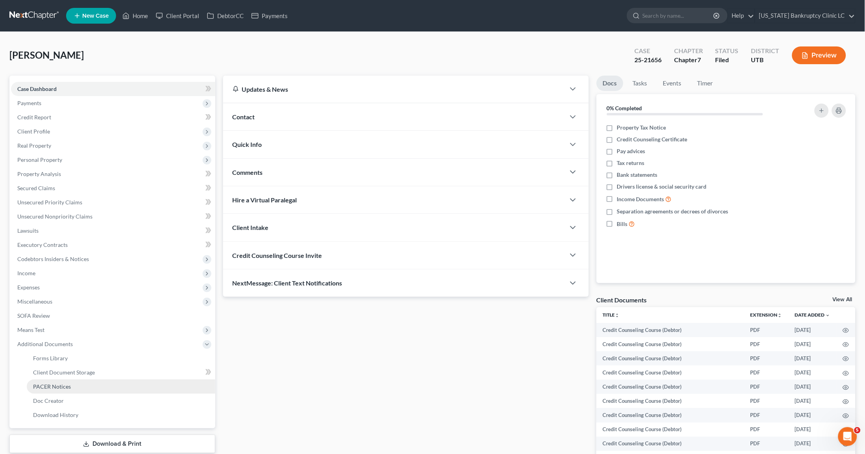
click at [72, 384] on link "PACER Notices" at bounding box center [121, 386] width 189 height 14
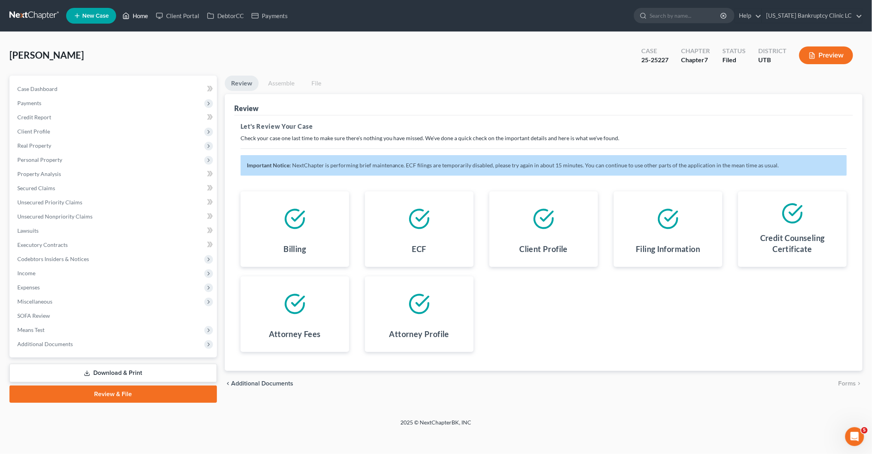
click at [131, 20] on link "Home" at bounding box center [134, 16] width 33 height 14
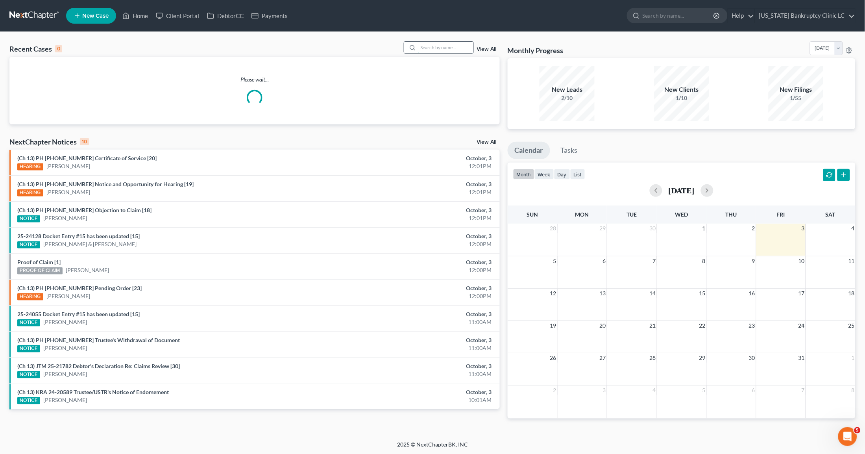
click at [440, 44] on input "search" at bounding box center [445, 47] width 55 height 11
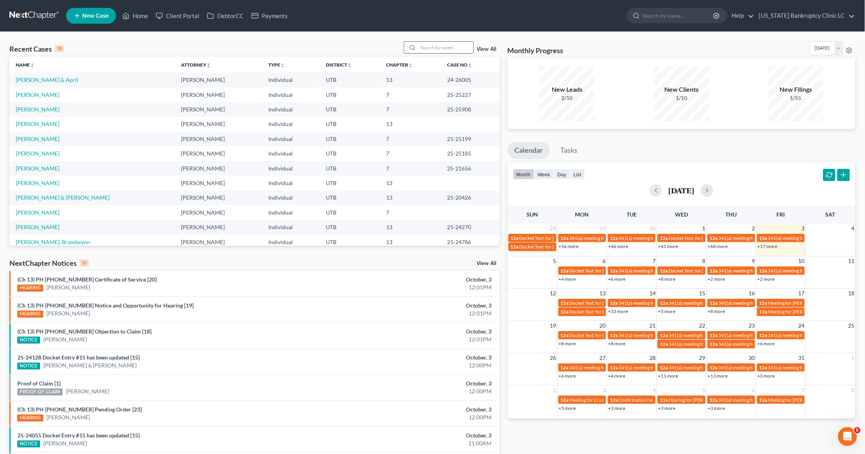
type input "l"
type input "jordan"
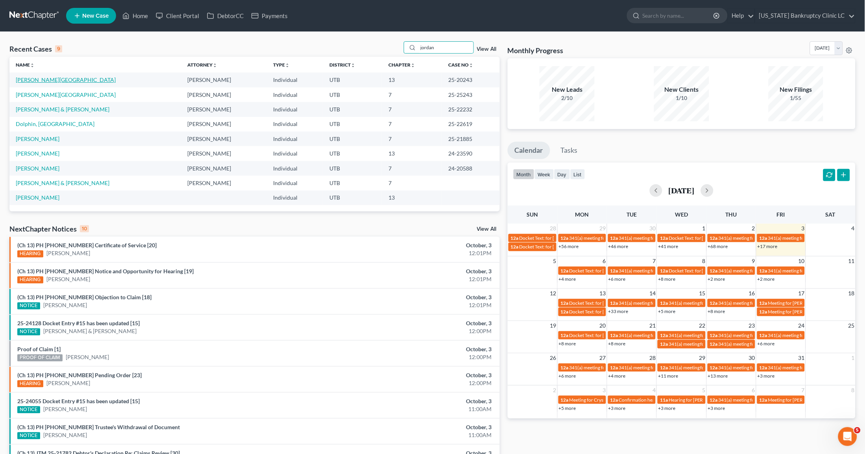
click at [33, 82] on link "[PERSON_NAME][GEOGRAPHIC_DATA]" at bounding box center [66, 79] width 100 height 7
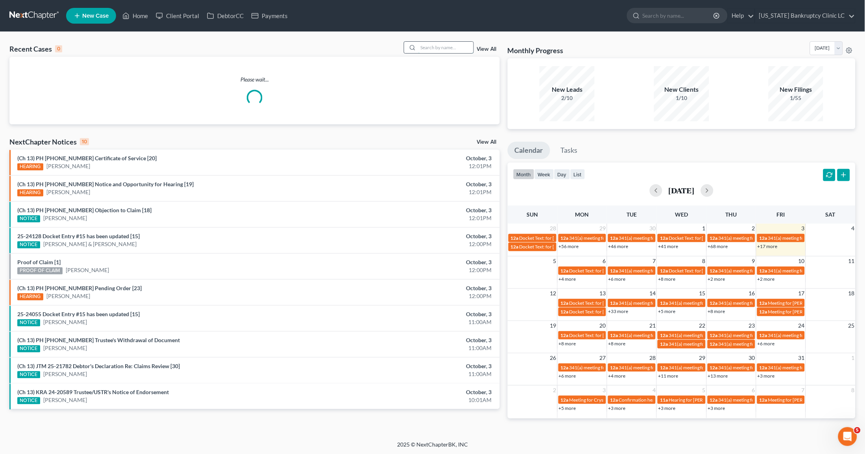
click at [436, 47] on input "search" at bounding box center [445, 47] width 55 height 11
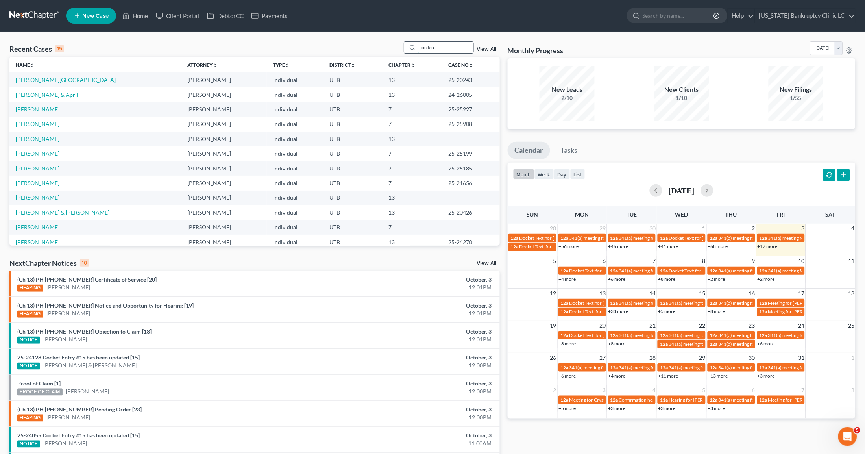
type input "jordan"
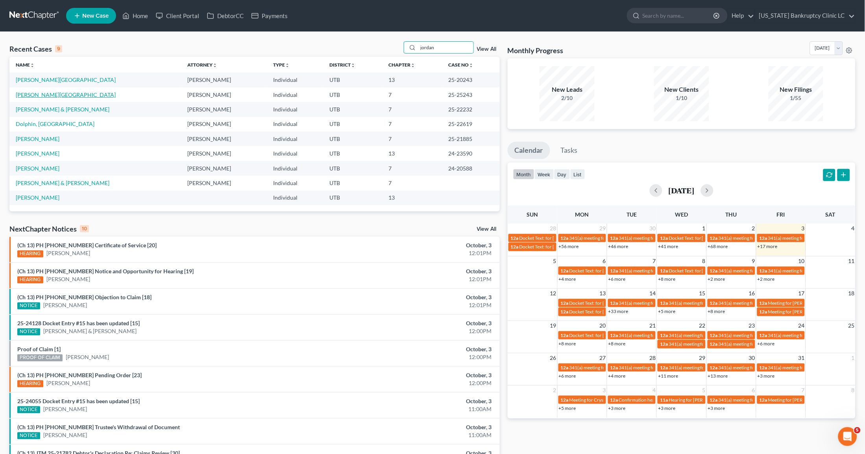
click at [40, 96] on link "[PERSON_NAME][GEOGRAPHIC_DATA]" at bounding box center [66, 94] width 100 height 7
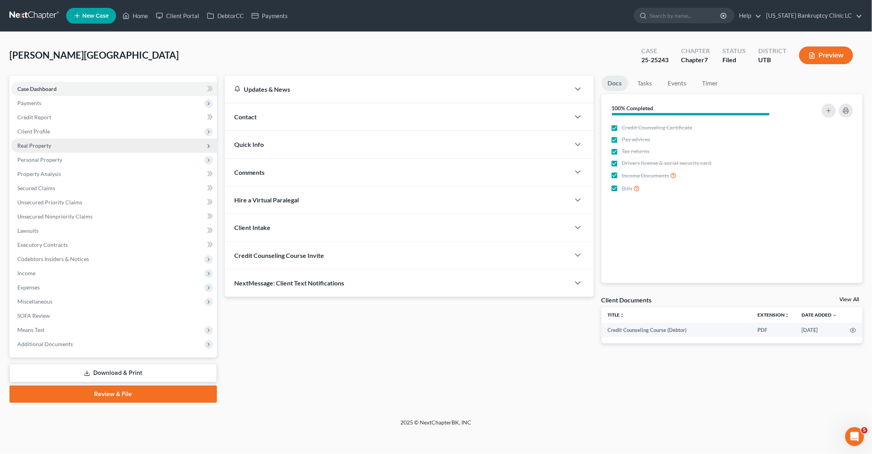
click at [53, 145] on span "Real Property" at bounding box center [114, 146] width 206 height 14
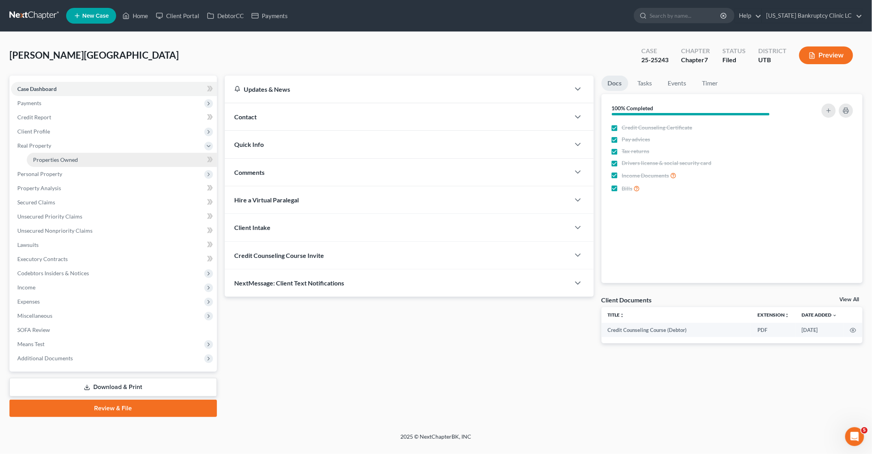
click at [57, 156] on span "Properties Owned" at bounding box center [55, 159] width 45 height 7
